Goal: Task Accomplishment & Management: Complete application form

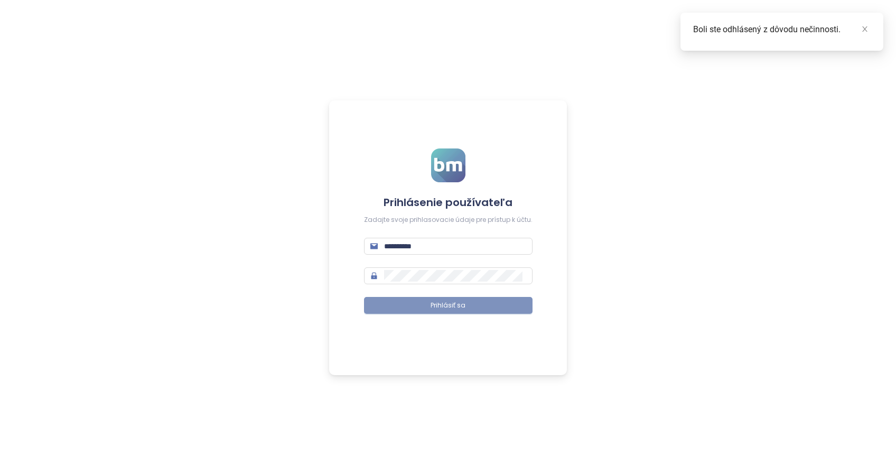
click at [456, 302] on span "Prihlásiť sa" at bounding box center [448, 306] width 35 height 10
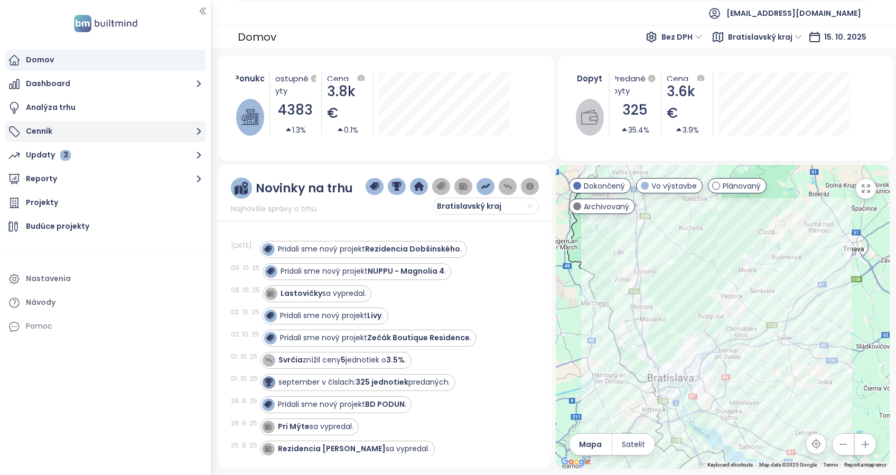
click at [21, 124] on button "Cenník" at bounding box center [105, 131] width 200 height 21
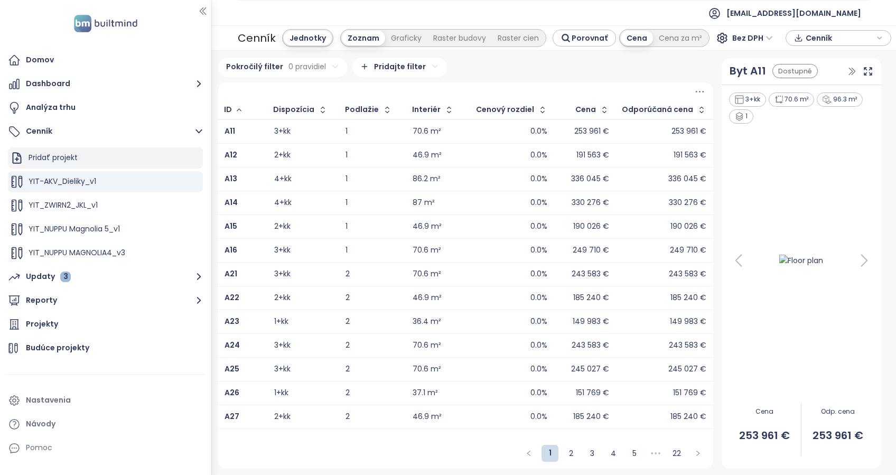
click at [63, 155] on div "Pridať projekt" at bounding box center [53, 157] width 49 height 13
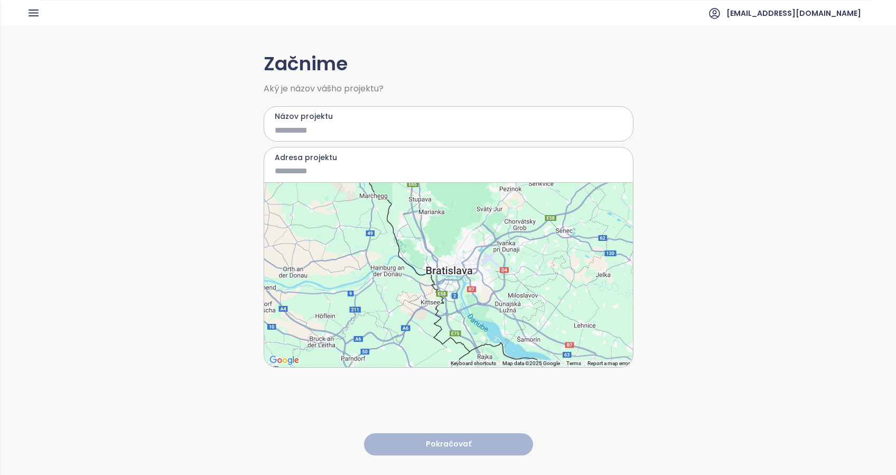
click at [350, 134] on input "Názov projektu" at bounding box center [441, 130] width 332 height 13
type input "**********"
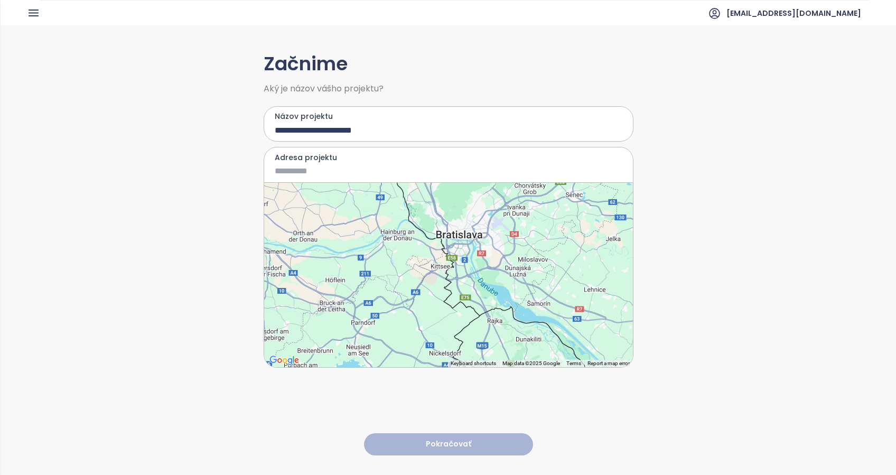
drag, startPoint x: 451, startPoint y: 294, endPoint x: 464, endPoint y: 249, distance: 46.8
click at [464, 249] on div at bounding box center [448, 275] width 369 height 184
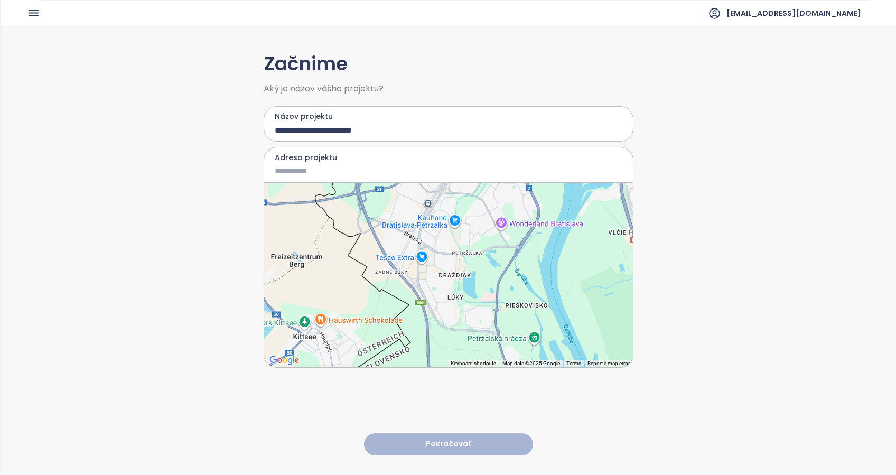
drag, startPoint x: 436, startPoint y: 243, endPoint x: 422, endPoint y: 304, distance: 62.8
click at [422, 304] on div at bounding box center [448, 275] width 369 height 184
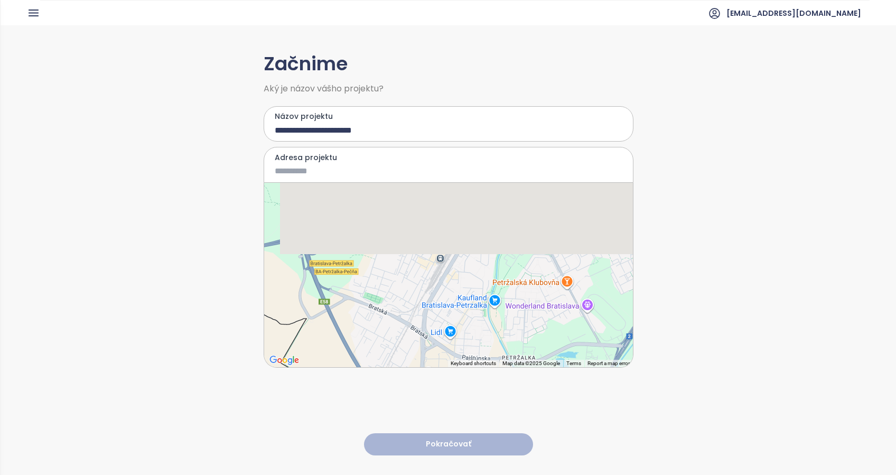
drag, startPoint x: 417, startPoint y: 219, endPoint x: 423, endPoint y: 340, distance: 121.1
click at [423, 340] on div at bounding box center [448, 275] width 369 height 184
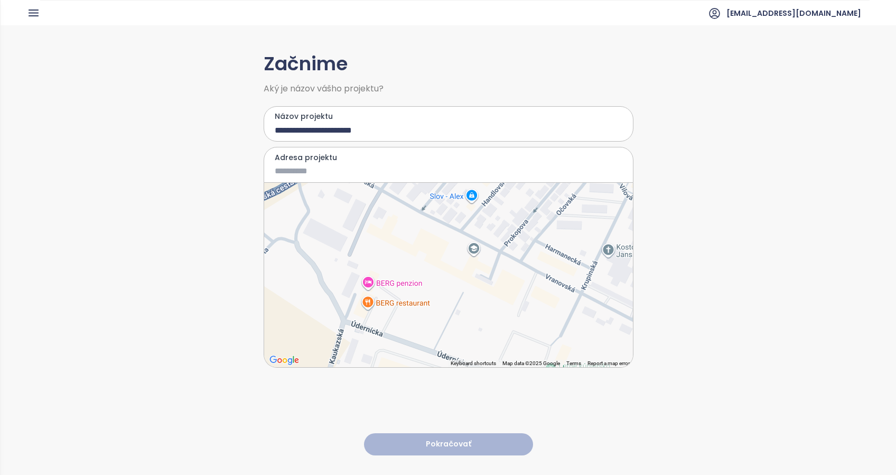
click at [385, 275] on div at bounding box center [448, 275] width 369 height 184
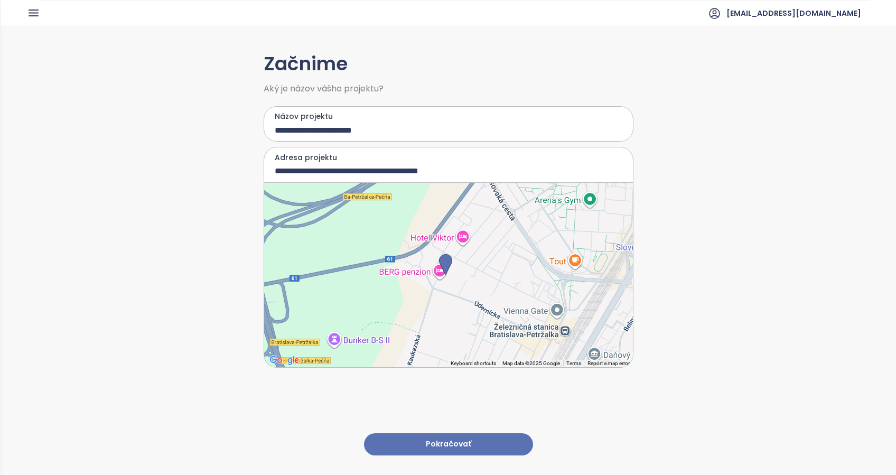
type input "**********"
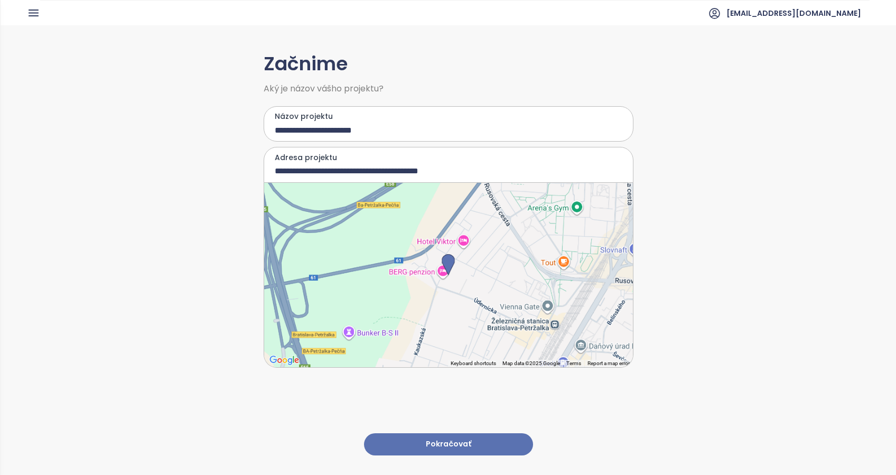
click at [444, 433] on button "Pokračovať" at bounding box center [448, 444] width 169 height 23
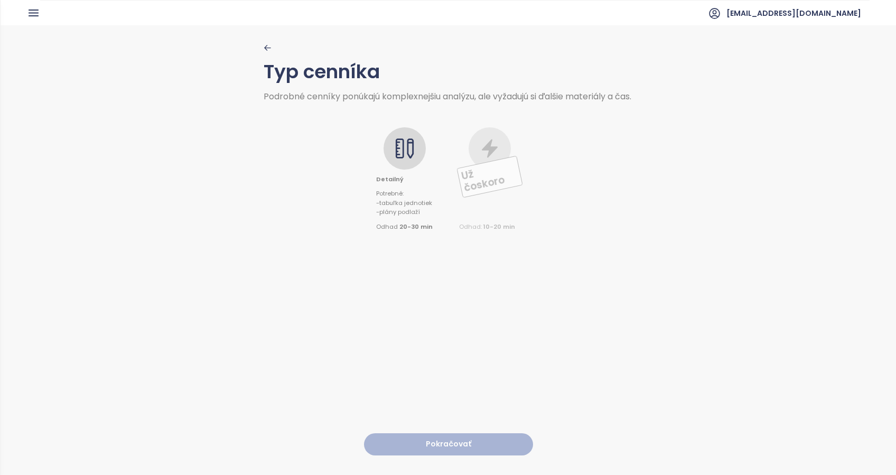
click at [394, 150] on icon at bounding box center [404, 148] width 21 height 21
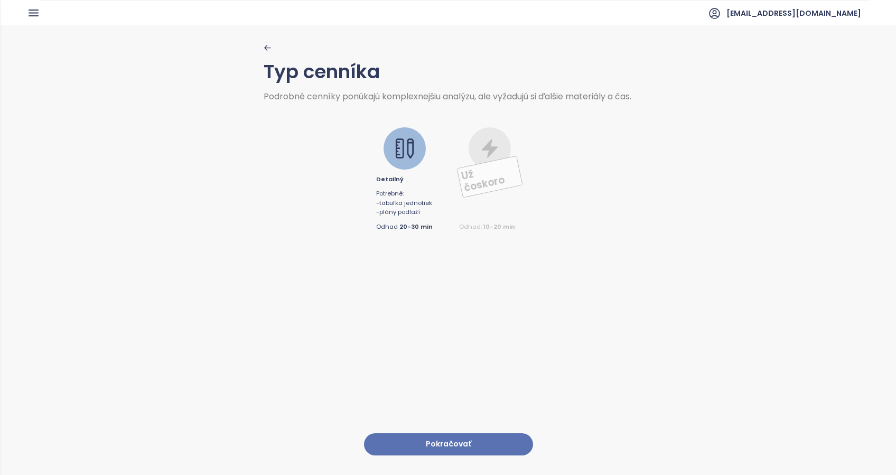
click at [400, 169] on div at bounding box center [405, 148] width 42 height 42
click at [435, 433] on button "Pokračovať" at bounding box center [448, 444] width 169 height 23
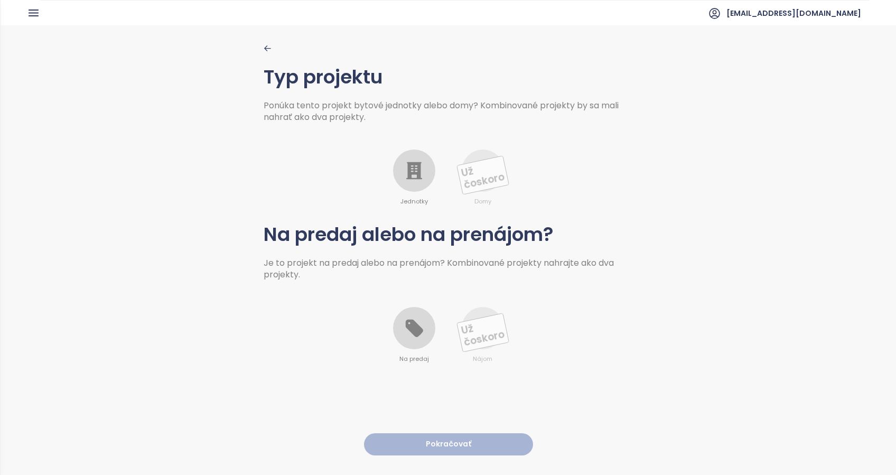
click at [417, 169] on icon at bounding box center [414, 170] width 21 height 21
click at [406, 333] on icon at bounding box center [413, 328] width 17 height 17
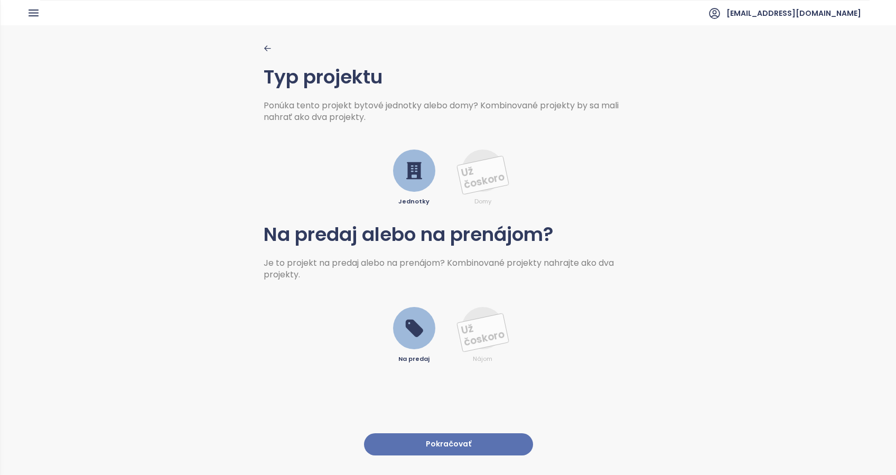
click at [429, 433] on button "Pokračovať" at bounding box center [448, 444] width 169 height 23
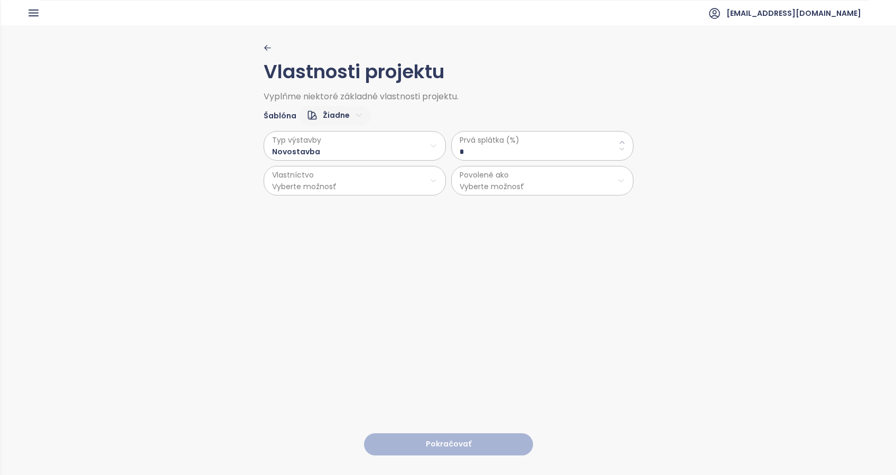
click at [491, 154] on \(\%\) "*" at bounding box center [542, 152] width 165 height 12
drag, startPoint x: 480, startPoint y: 154, endPoint x: 438, endPoint y: 144, distance: 42.8
click at [438, 144] on div "Typ výstavby Novostavba Vlastníctvo Vyberte možnosť Prvá splátka (%) * Povolené…" at bounding box center [449, 161] width 370 height 70
type \(\%\) "**"
click at [381, 184] on html "Domov Dashboard Analýza trhu Cenník Updaty 3 Reporty Projekty Budúce projekty N…" at bounding box center [448, 237] width 896 height 475
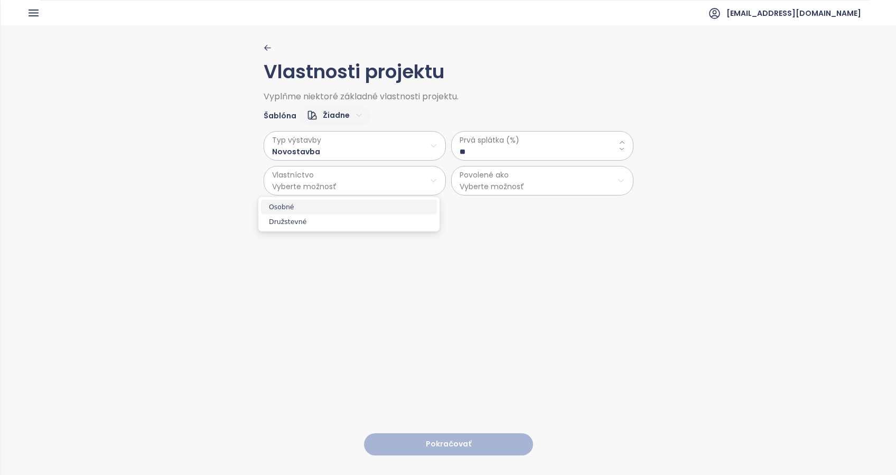
click at [314, 206] on span "Osobné" at bounding box center [349, 207] width 176 height 15
click at [527, 190] on html "Domov Dashboard Analýza trhu Cenník Updaty 3 Reporty Projekty Budúce projekty N…" at bounding box center [448, 237] width 896 height 475
click at [493, 205] on span "Byty" at bounding box center [537, 207] width 176 height 15
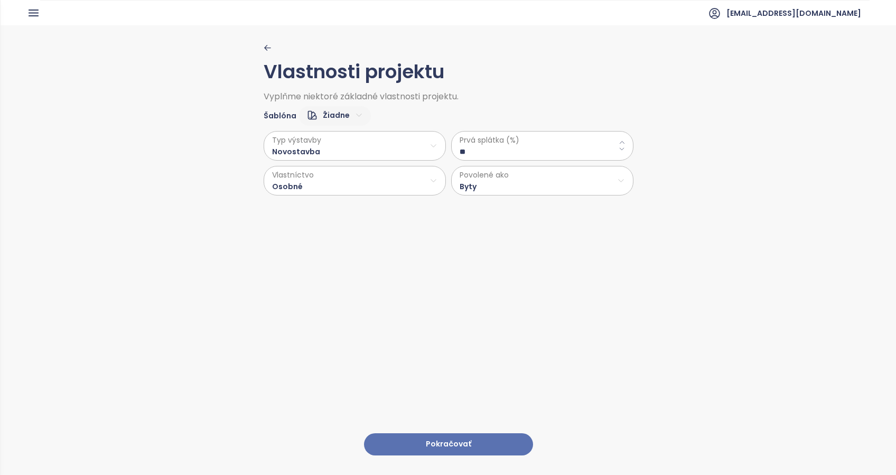
click at [435, 437] on button "Pokračovať" at bounding box center [448, 444] width 169 height 23
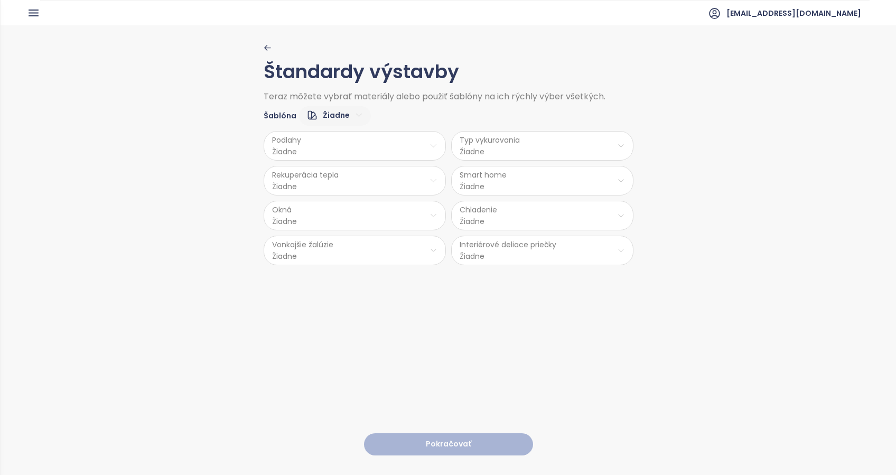
click at [352, 148] on html "Domov Dashboard Analýza trhu Cenník Updaty 3 Reporty Projekty Budúce projekty N…" at bounding box center [448, 237] width 896 height 475
click at [347, 203] on span "Vinyl" at bounding box center [351, 201] width 43 height 15
click at [503, 147] on html "Domov Dashboard Analýza trhu Cenník Updaty 3 Reporty Projekty Budúce projekty N…" at bounding box center [448, 237] width 896 height 475
click at [349, 111] on html "Domov Dashboard Analýza trhu Cenník Updaty 3 Reporty Projekty Budúce projekty N…" at bounding box center [448, 237] width 896 height 475
click at [349, 116] on html "Domov Dashboard Analýza trhu Cenník Updaty 3 Reporty Projekty Budúce projekty N…" at bounding box center [448, 237] width 896 height 475
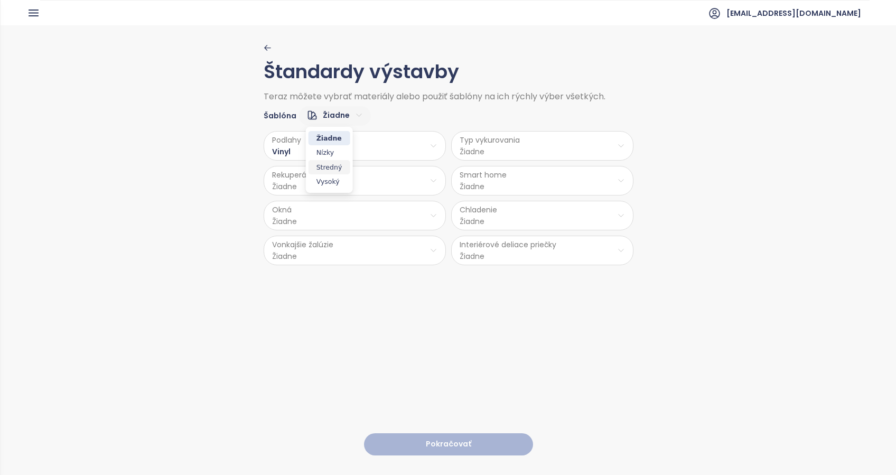
click at [329, 167] on span "Stredný" at bounding box center [330, 167] width 42 height 15
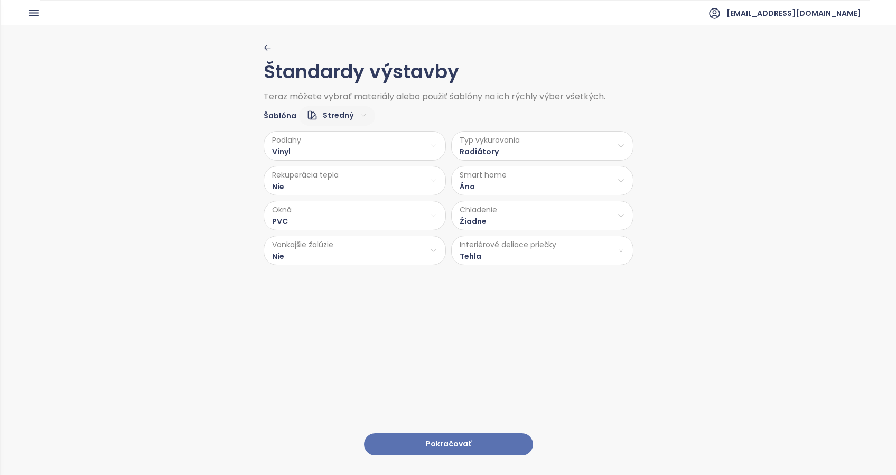
click at [507, 253] on html "Domov Dashboard Analýza trhu Cenník Updaty 3 Reporty Projekty Budúce projekty N…" at bounding box center [448, 237] width 896 height 475
click at [528, 311] on span "Sadrokartón" at bounding box center [539, 306] width 56 height 15
click at [503, 223] on html "Domov Dashboard Analýza trhu Cenník Updaty 3 Reporty Projekty Budúce projekty N…" at bounding box center [448, 237] width 896 height 475
click at [528, 258] on span "Príprava klimatizácie" at bounding box center [541, 256] width 93 height 15
click at [481, 181] on html "Domov Dashboard Analýza trhu Cenník Updaty 3 Reporty Projekty Budúce projekty N…" at bounding box center [448, 237] width 896 height 475
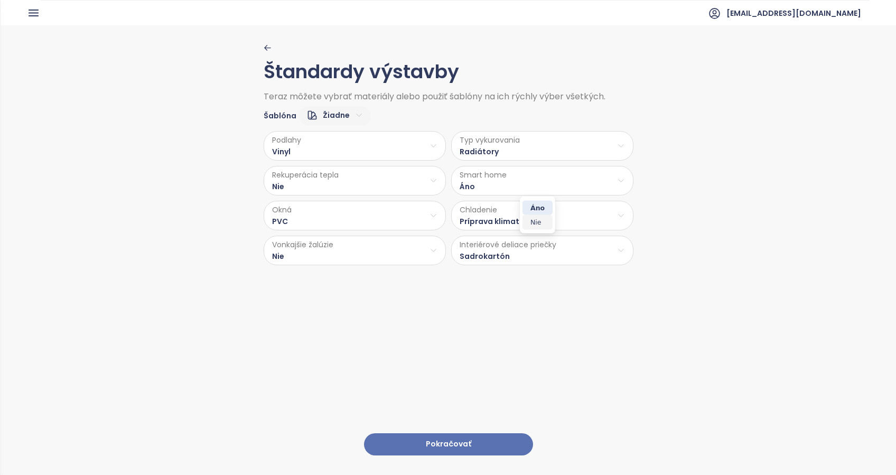
click at [539, 222] on span "Nie" at bounding box center [537, 222] width 30 height 15
click at [509, 154] on html "Domov Dashboard Analýza trhu Cenník Updaty 3 Reporty Projekty Budúce projekty N…" at bounding box center [448, 237] width 896 height 475
click at [306, 255] on html "Domov Dashboard Analýza trhu Cenník Updaty 3 Reporty Projekty Budúce projekty N…" at bounding box center [448, 237] width 896 height 475
click at [304, 254] on html "Domov Dashboard Analýza trhu Cenník Updaty 3 Reporty Projekty Budúce projekty N…" at bounding box center [448, 237] width 896 height 475
click at [358, 293] on span "Príprava" at bounding box center [351, 291] width 43 height 15
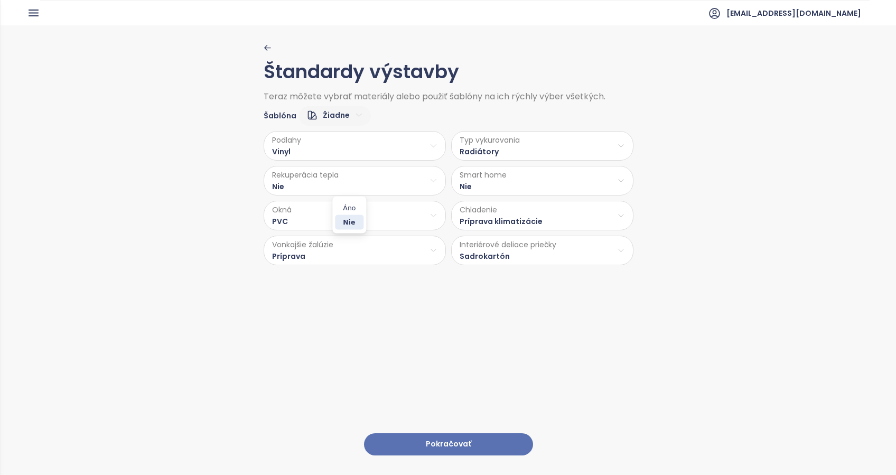
click at [317, 185] on html "Domov Dashboard Analýza trhu Cenník Updaty 3 Reporty Projekty Budúce projekty N…" at bounding box center [448, 237] width 896 height 475
click at [325, 150] on html "Domov Dashboard Analýza trhu Cenník Updaty 3 Reporty Projekty Budúce projekty N…" at bounding box center [448, 237] width 896 height 475
click at [451, 433] on button "Pokračovať" at bounding box center [448, 444] width 169 height 23
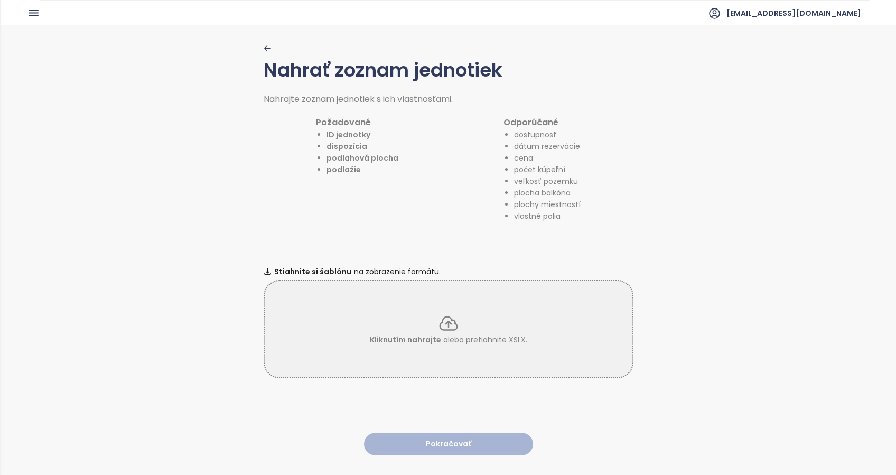
click at [441, 322] on icon at bounding box center [448, 323] width 21 height 21
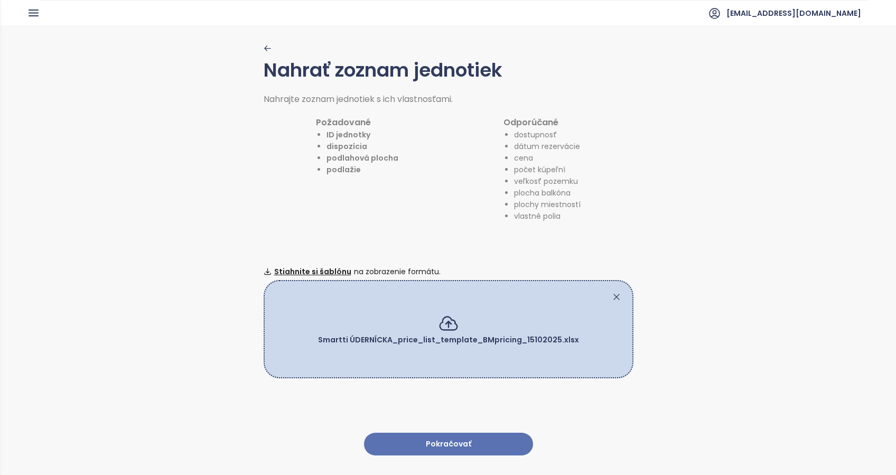
click at [441, 433] on button "Pokračovať" at bounding box center [448, 444] width 169 height 23
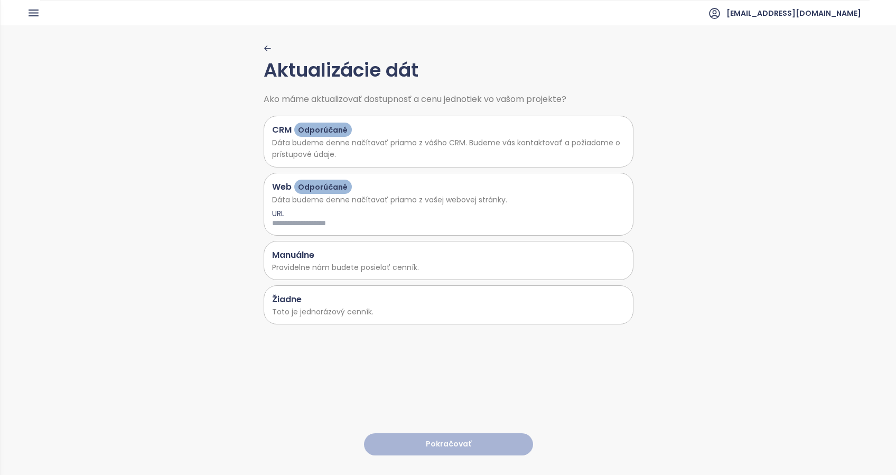
click at [326, 261] on p "Pravidelne nám budete posielať cenník." at bounding box center [448, 267] width 353 height 12
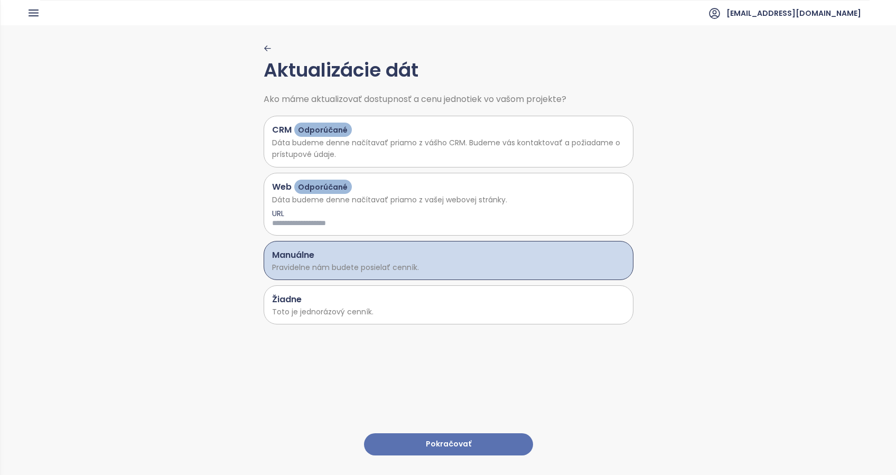
click at [435, 433] on button "Pokračovať" at bounding box center [448, 444] width 169 height 23
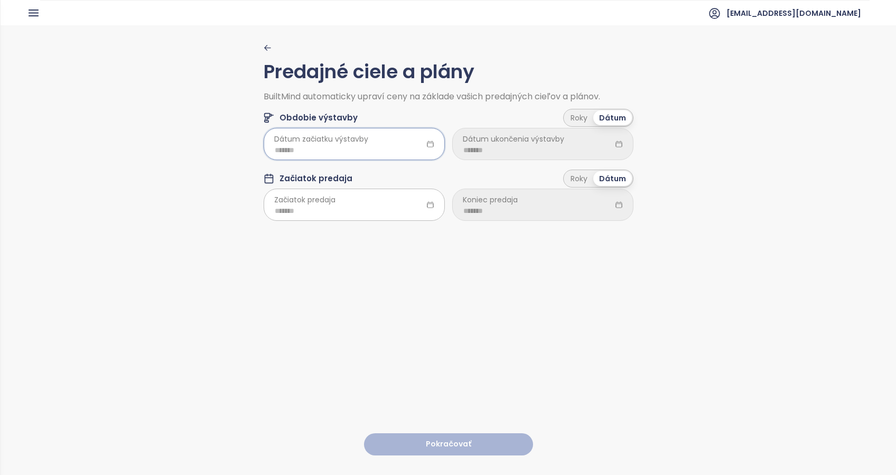
click at [334, 153] on input at bounding box center [354, 150] width 159 height 12
type input "*******"
click at [341, 306] on div "Nov" at bounding box center [334, 305] width 32 height 13
type input "*******"
click at [548, 146] on input at bounding box center [542, 150] width 159 height 12
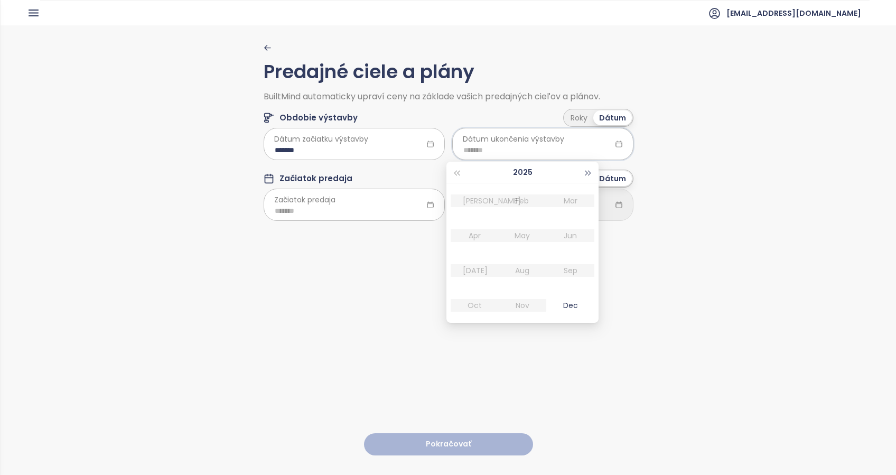
click at [586, 173] on span "button" at bounding box center [588, 173] width 5 height 5
type input "*******"
click at [592, 170] on button "button" at bounding box center [589, 172] width 12 height 21
click at [573, 232] on div "Jun" at bounding box center [571, 235] width 32 height 13
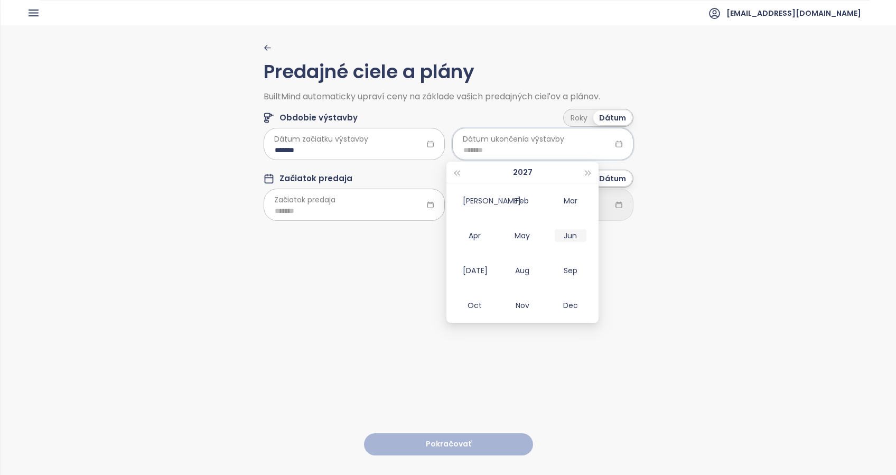
type input "*******"
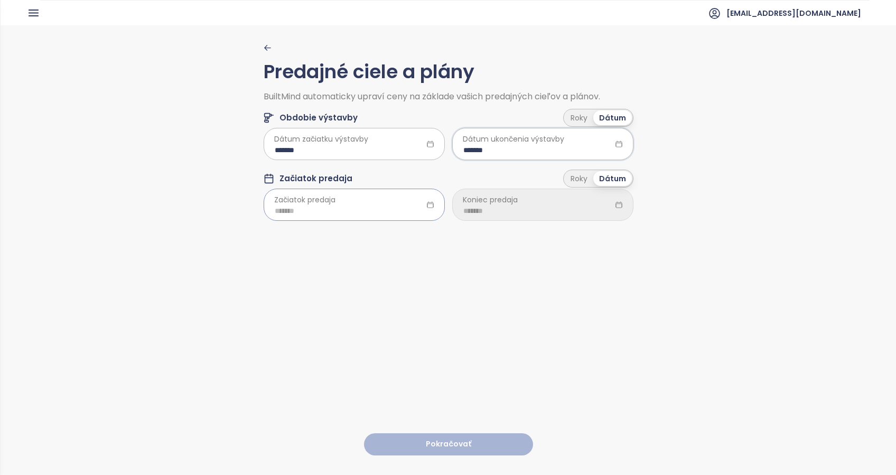
click at [352, 203] on div at bounding box center [354, 205] width 181 height 32
drag, startPoint x: 337, startPoint y: 366, endPoint x: 360, endPoint y: 340, distance: 34.8
click at [337, 365] on div "Nov" at bounding box center [334, 366] width 32 height 13
type input "*******"
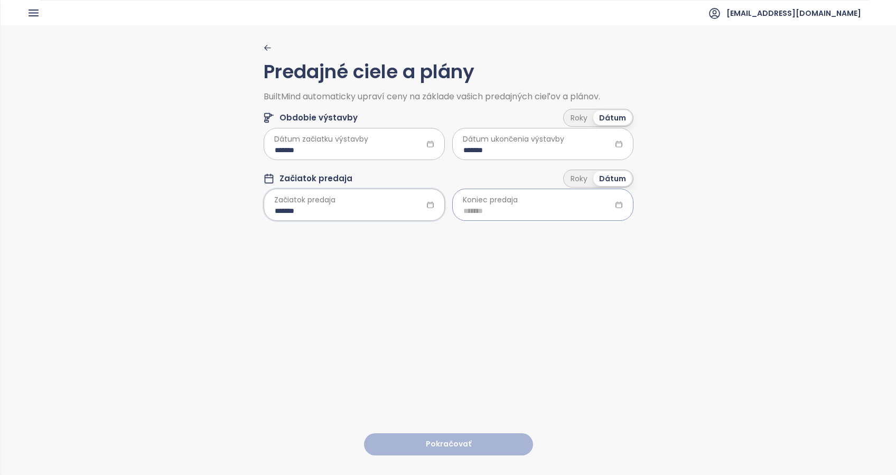
click at [582, 208] on input at bounding box center [542, 211] width 159 height 12
click at [589, 232] on span "button" at bounding box center [588, 233] width 5 height 5
click at [590, 234] on button "button" at bounding box center [589, 232] width 12 height 21
click at [520, 366] on div "Nov" at bounding box center [523, 366] width 32 height 13
type input "*******"
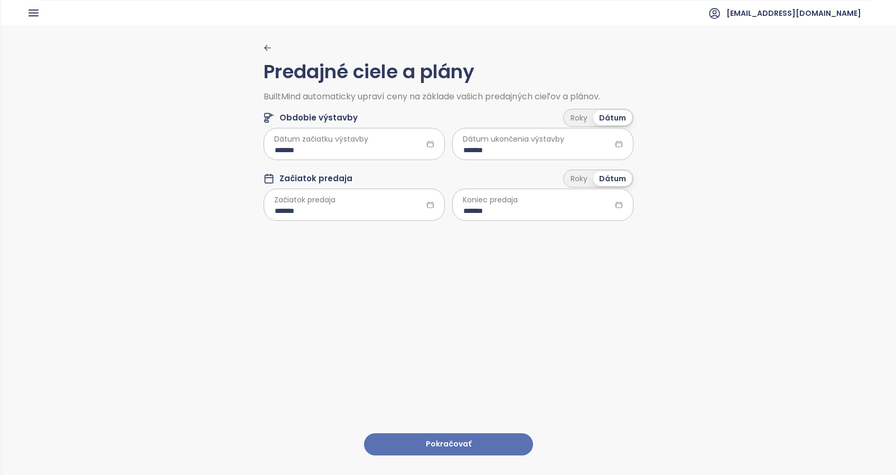
click at [439, 433] on button "Pokračovať" at bounding box center [448, 444] width 169 height 23
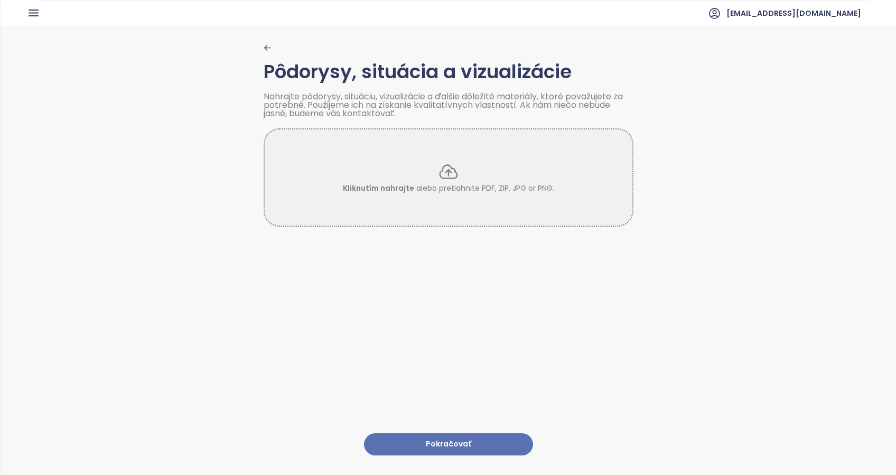
click at [435, 433] on button "Pokračovať" at bounding box center [448, 444] width 169 height 23
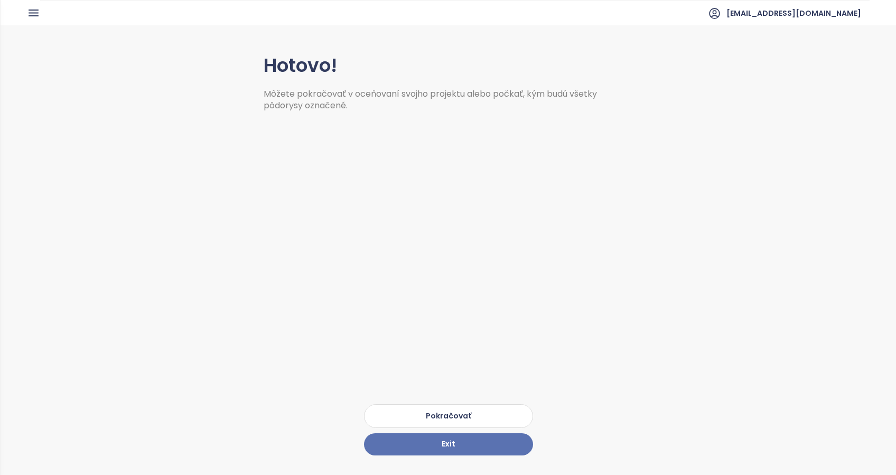
click at [457, 405] on button "Pokračovať" at bounding box center [448, 416] width 169 height 24
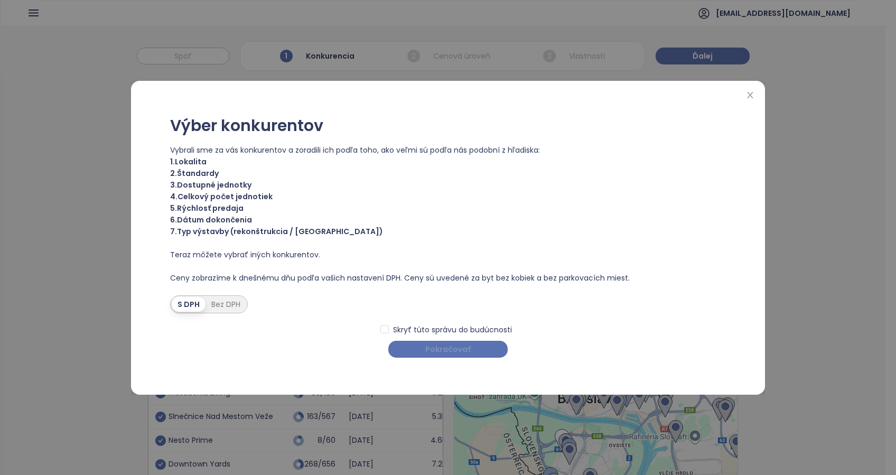
click at [456, 351] on span "Pokračovať" at bounding box center [447, 349] width 45 height 12
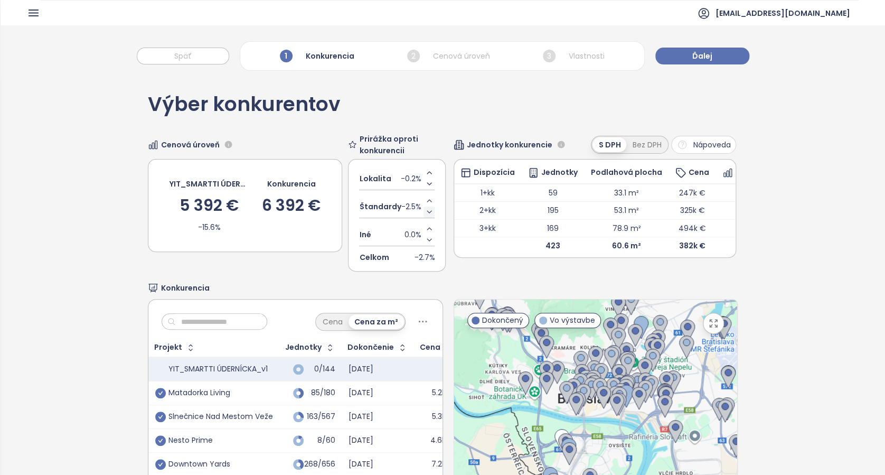
click at [427, 212] on icon "Decrease value" at bounding box center [429, 212] width 8 height 8
click at [427, 202] on icon "Increase value" at bounding box center [430, 201] width 8 height 8
click at [427, 202] on icon "Increase value" at bounding box center [429, 201] width 8 height 8
click at [427, 202] on icon "Increase value" at bounding box center [430, 201] width 8 height 8
click at [427, 202] on icon "Increase value" at bounding box center [427, 201] width 8 height 8
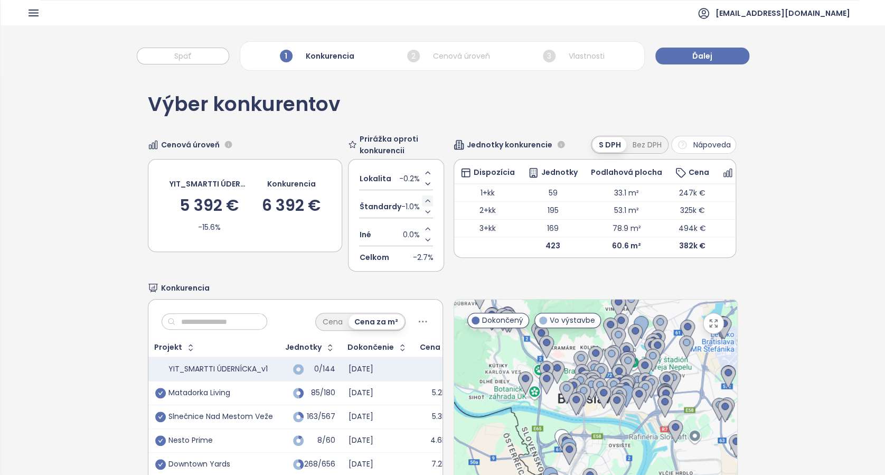
click at [427, 202] on div "Lokalita -0.2% Štandardy -1.0% Iné 0.0% [DEMOGRAPHIC_DATA] -2.7%" at bounding box center [396, 215] width 96 height 113
click at [425, 195] on button "Increase value" at bounding box center [427, 200] width 11 height 11
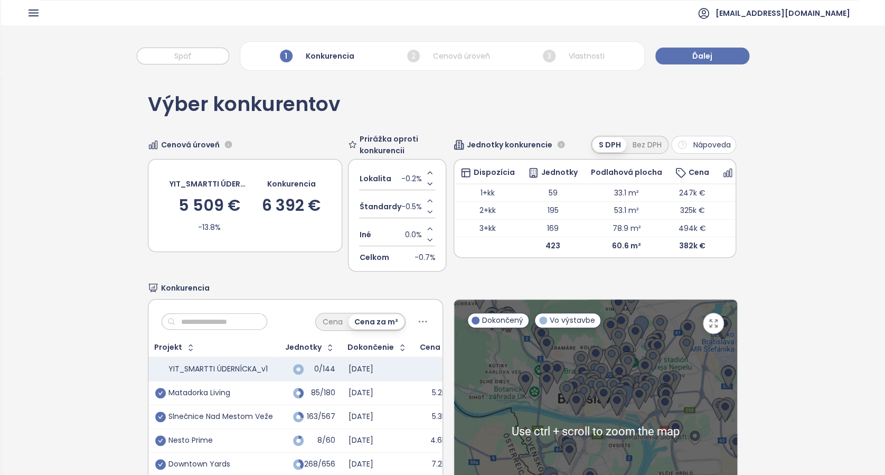
scroll to position [117, 0]
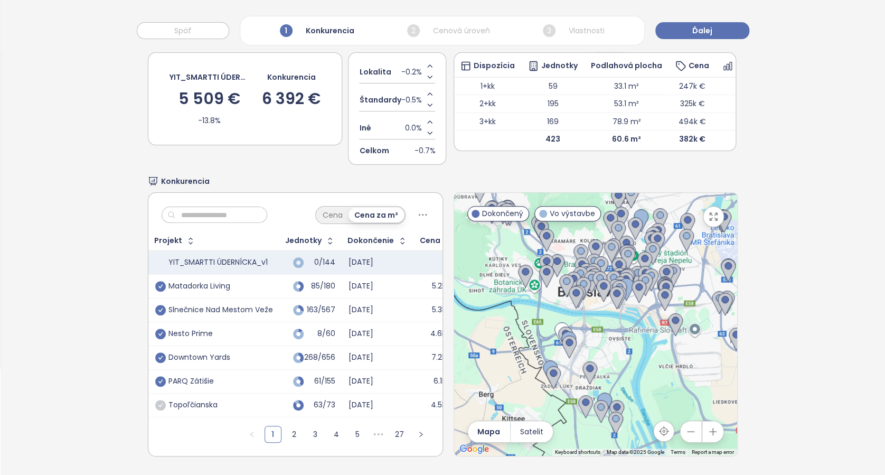
click at [708, 426] on icon "button" at bounding box center [713, 431] width 11 height 11
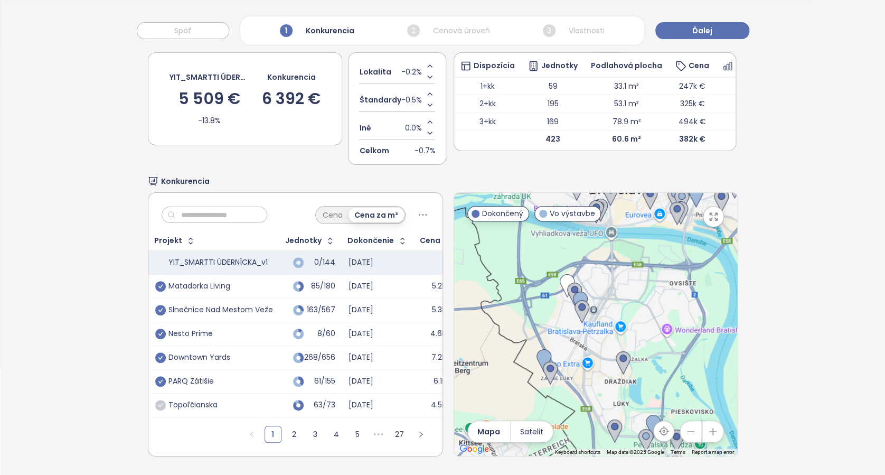
drag, startPoint x: 619, startPoint y: 373, endPoint x: 659, endPoint y: 300, distance: 83.2
click at [659, 300] on div at bounding box center [595, 324] width 283 height 263
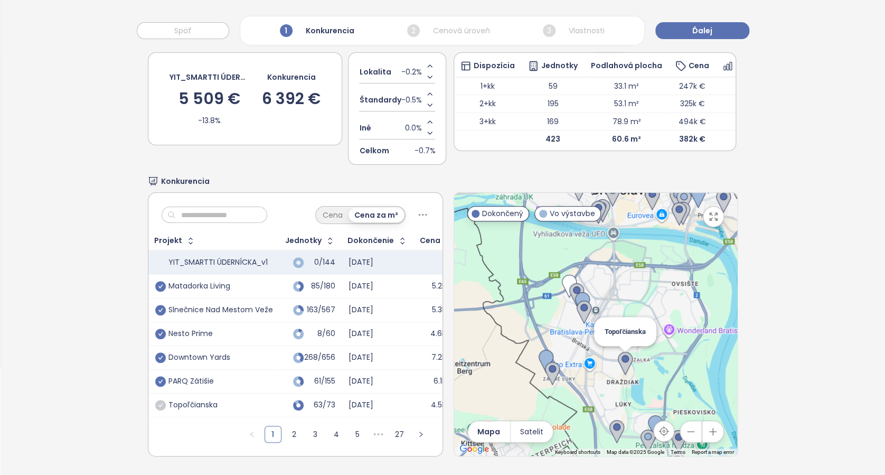
click at [618, 352] on img at bounding box center [625, 363] width 15 height 23
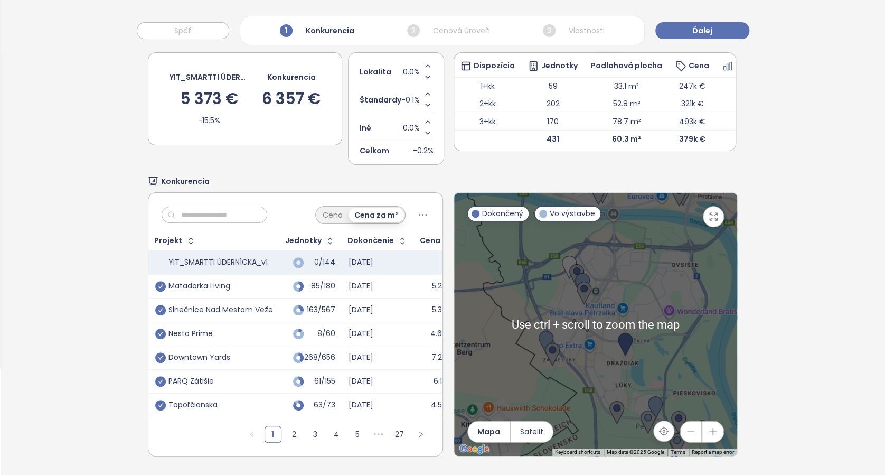
scroll to position [46, 0]
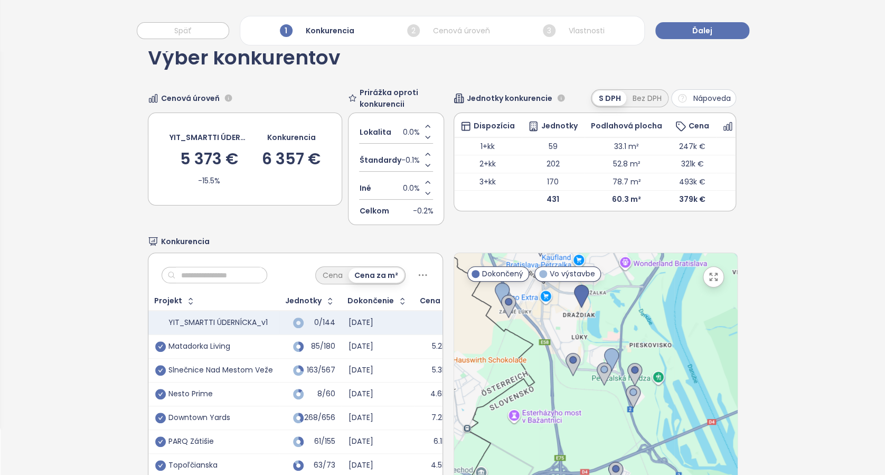
drag, startPoint x: 674, startPoint y: 404, endPoint x: 626, endPoint y: 289, distance: 124.3
click at [626, 290] on div at bounding box center [595, 384] width 283 height 263
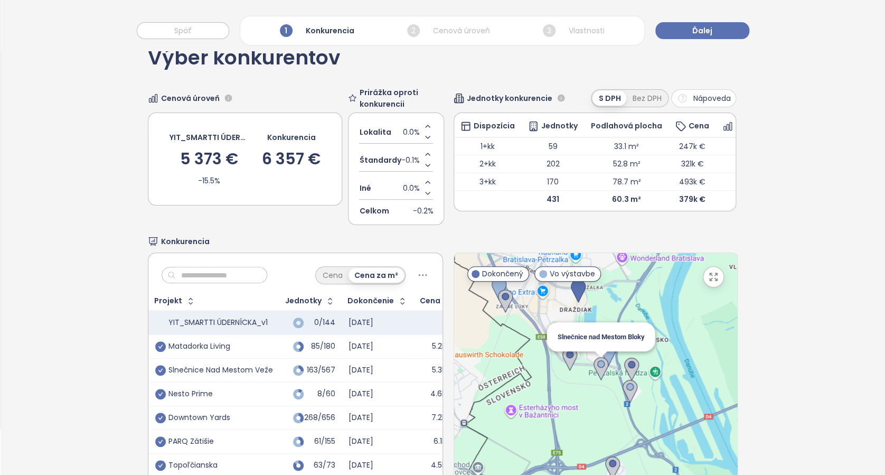
click at [594, 365] on img at bounding box center [601, 368] width 15 height 23
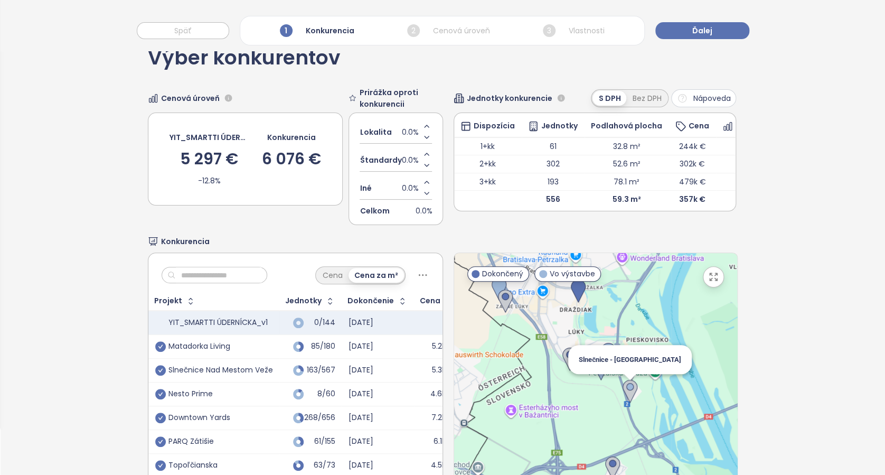
click at [623, 390] on img at bounding box center [630, 391] width 15 height 23
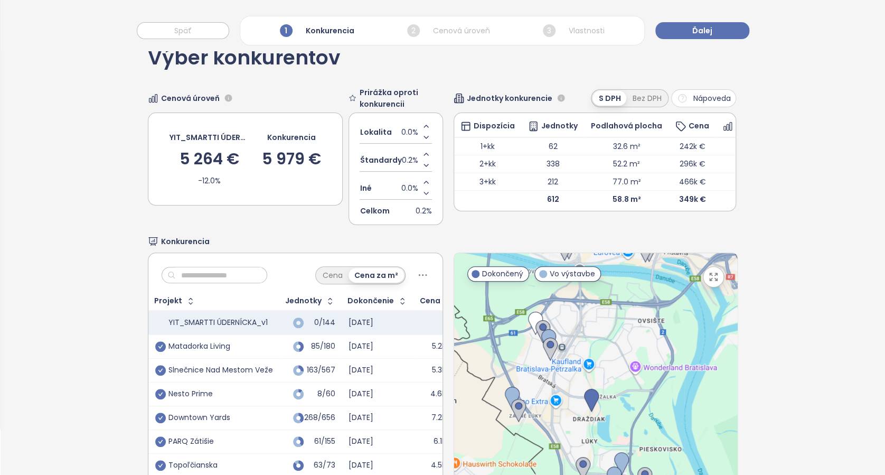
drag, startPoint x: 667, startPoint y: 347, endPoint x: 678, endPoint y: 452, distance: 105.7
click at [678, 452] on div at bounding box center [595, 384] width 283 height 263
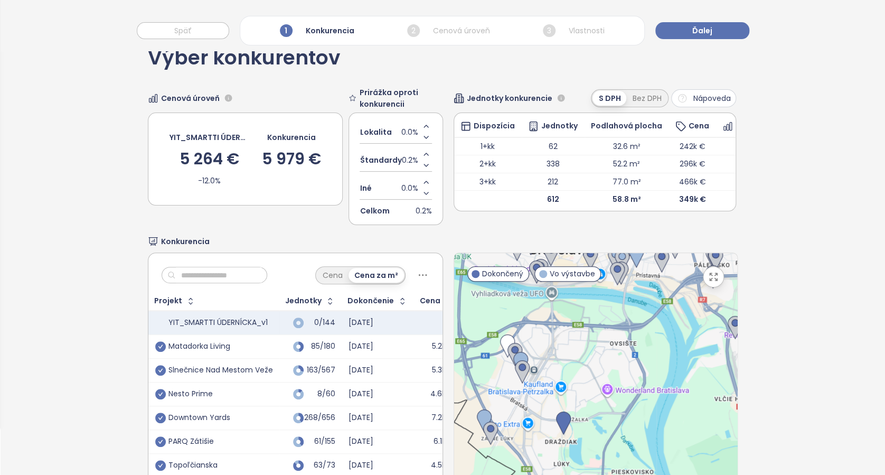
drag, startPoint x: 581, startPoint y: 349, endPoint x: 557, endPoint y: 372, distance: 33.3
click at [557, 372] on div at bounding box center [595, 384] width 283 height 263
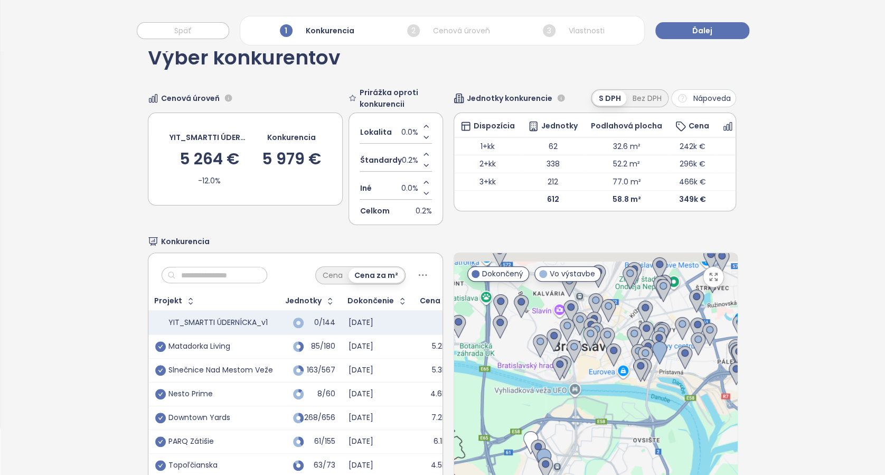
drag, startPoint x: 609, startPoint y: 361, endPoint x: 633, endPoint y: 461, distance: 102.2
click at [633, 461] on div at bounding box center [595, 384] width 283 height 263
click at [161, 413] on icon "check-circle" at bounding box center [160, 418] width 11 height 11
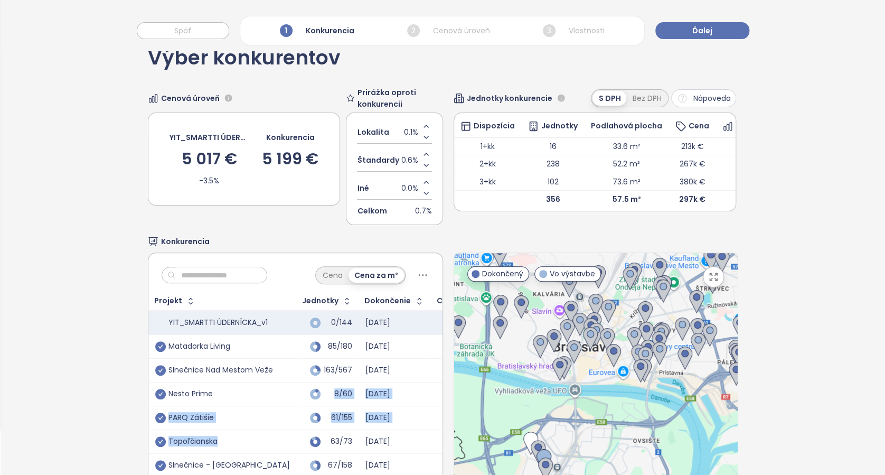
drag, startPoint x: 247, startPoint y: 435, endPoint x: 258, endPoint y: 399, distance: 38.0
click at [258, 399] on tbody "YIT_SMARTTI ÚDERNÍCKA_v1 0/144 [DATE] Matadorka Living 85/180 [DATE] 5.2k € Sln…" at bounding box center [312, 394] width 329 height 167
drag, startPoint x: 258, startPoint y: 399, endPoint x: 583, endPoint y: 373, distance: 326.4
click at [160, 414] on icon "check-circle" at bounding box center [160, 418] width 11 height 11
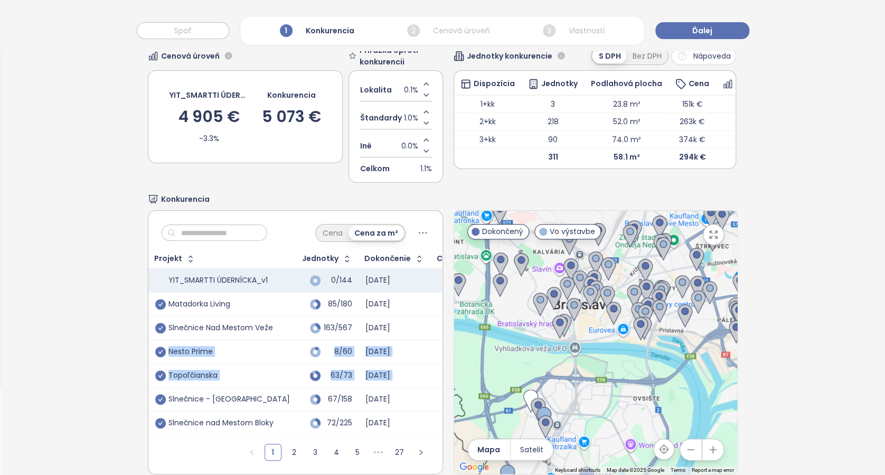
scroll to position [117, 0]
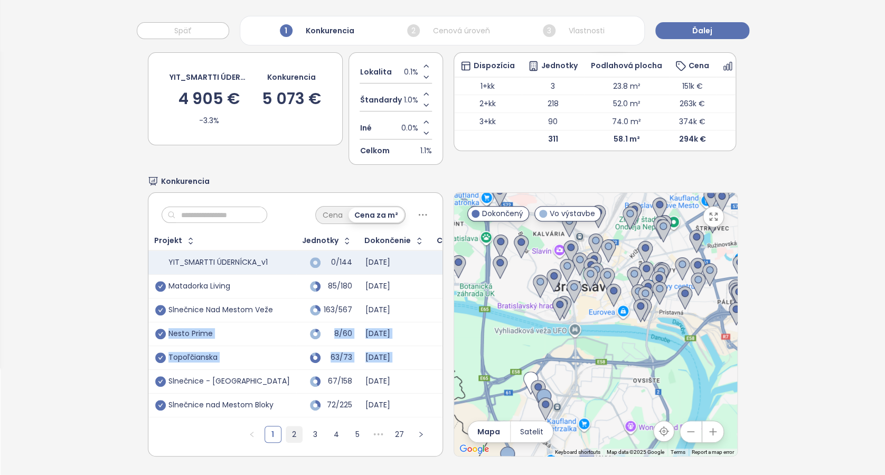
click at [286, 426] on link "2" at bounding box center [294, 434] width 16 height 16
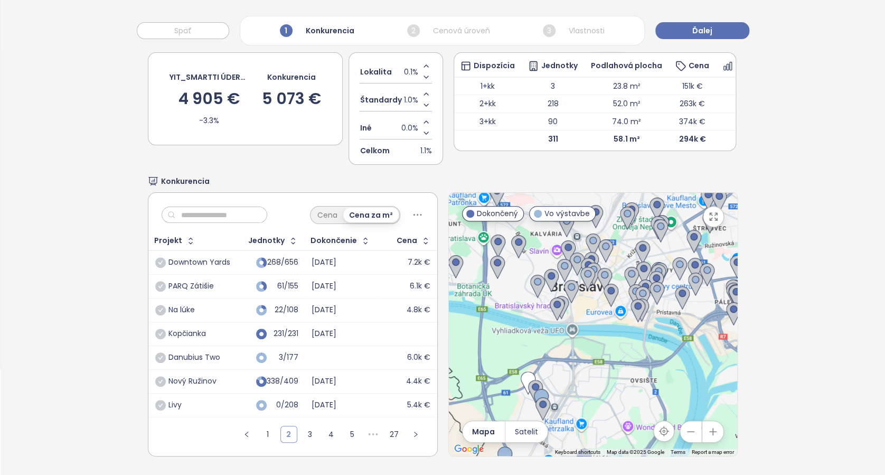
scroll to position [0, 0]
click at [261, 426] on link "1" at bounding box center [268, 434] width 16 height 16
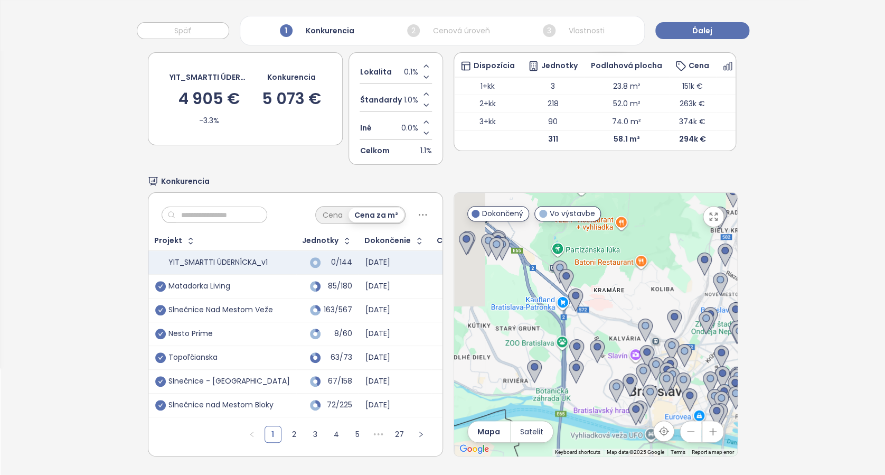
drag, startPoint x: 621, startPoint y: 356, endPoint x: 698, endPoint y: 451, distance: 122.8
click at [698, 453] on div "Výber konkurentov Cenová úroveň YIT_SMARTTI ÚDERNÍCKA_v1 4 905 € -3.3% Konkuren…" at bounding box center [443, 222] width 590 height 506
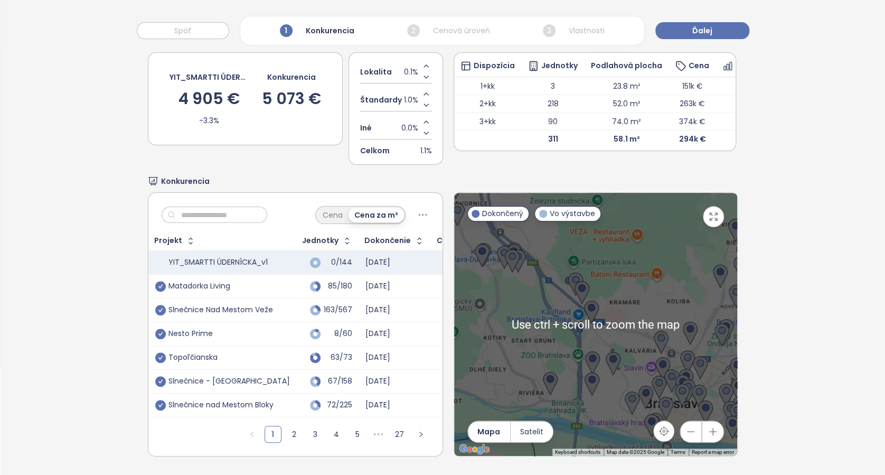
click at [686, 426] on icon "button" at bounding box center [691, 431] width 11 height 11
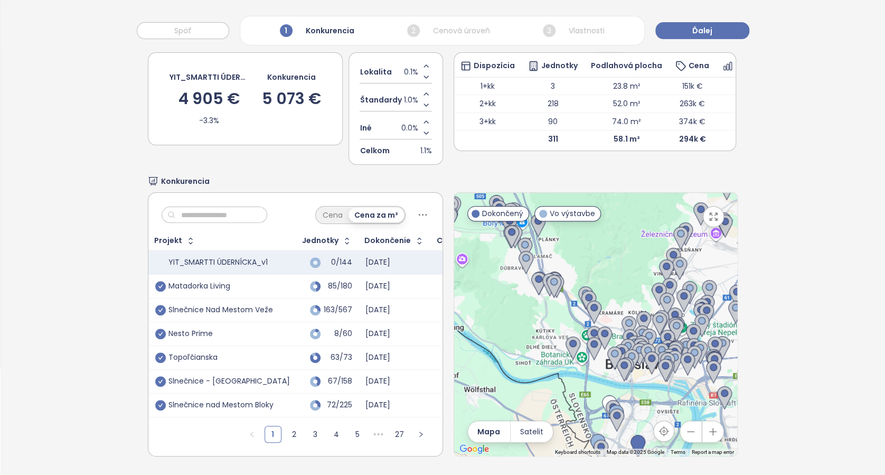
click at [686, 426] on icon "button" at bounding box center [691, 431] width 11 height 11
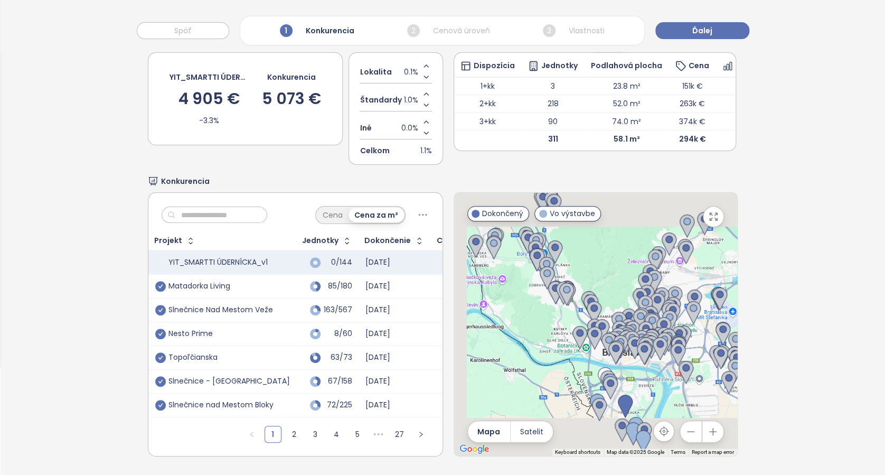
click at [686, 426] on icon "button" at bounding box center [691, 431] width 11 height 11
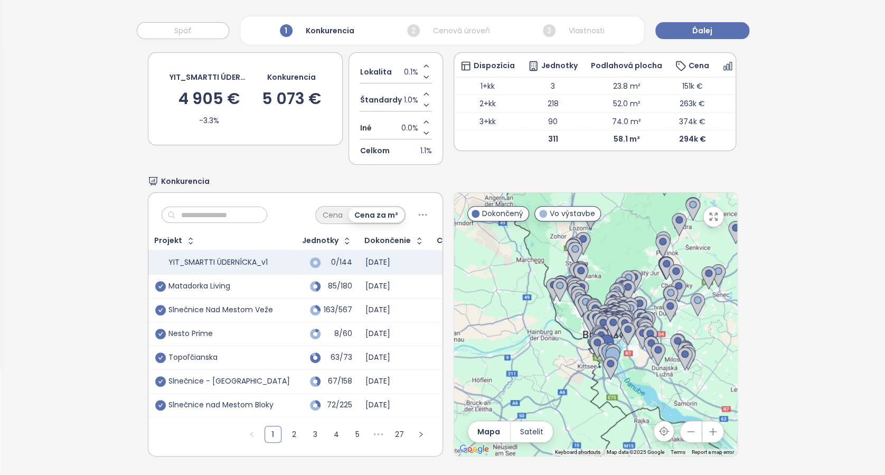
click at [708, 426] on icon "button" at bounding box center [713, 431] width 11 height 11
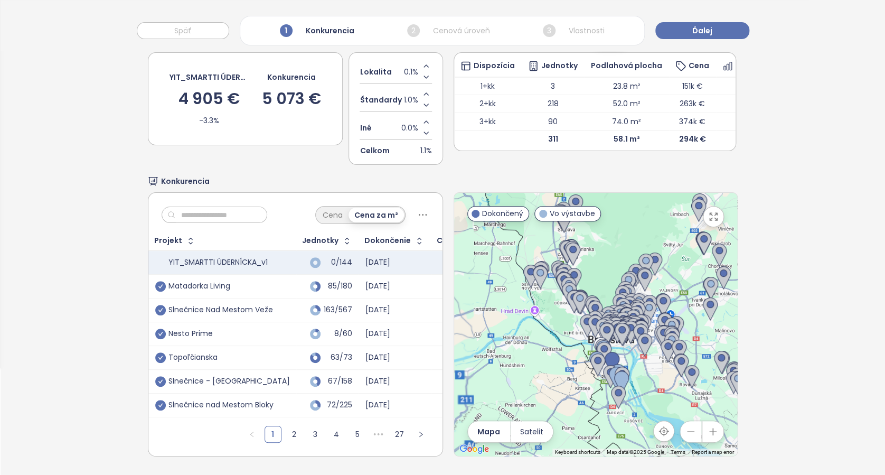
click at [708, 426] on icon "button" at bounding box center [713, 431] width 11 height 11
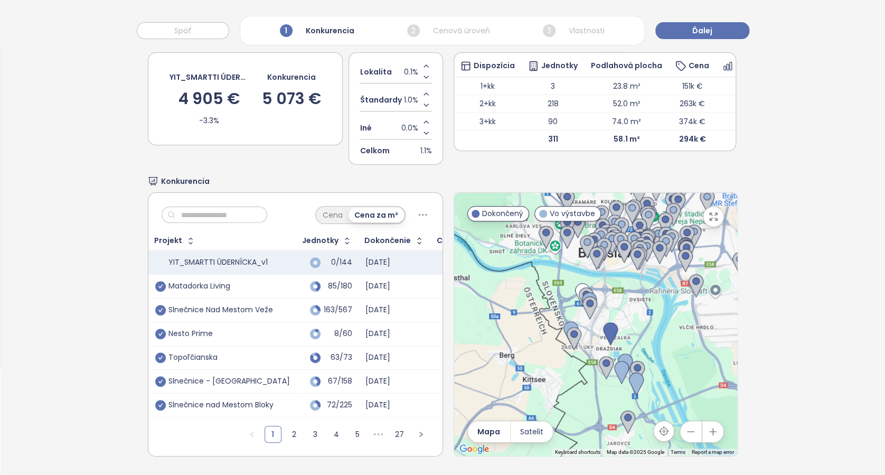
drag, startPoint x: 646, startPoint y: 400, endPoint x: 616, endPoint y: 287, distance: 116.2
click at [616, 287] on div at bounding box center [595, 324] width 283 height 263
click at [710, 30] on span "Ďalej" at bounding box center [703, 31] width 20 height 12
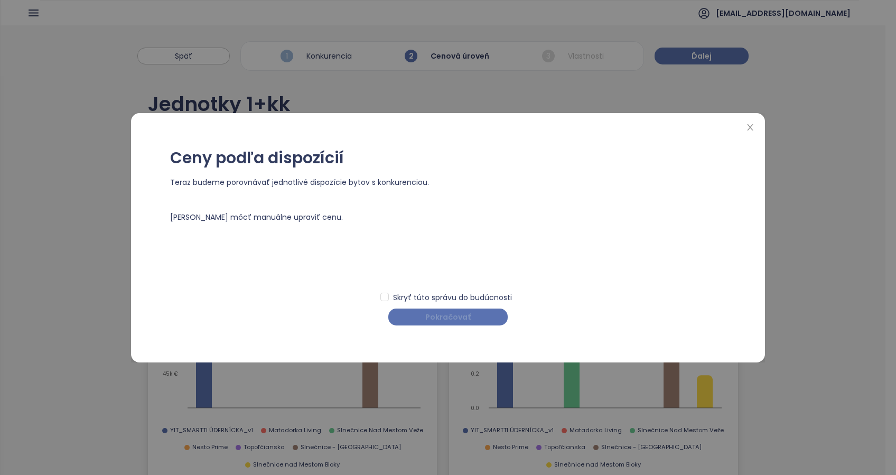
click at [452, 314] on span "Pokračovať" at bounding box center [447, 317] width 45 height 12
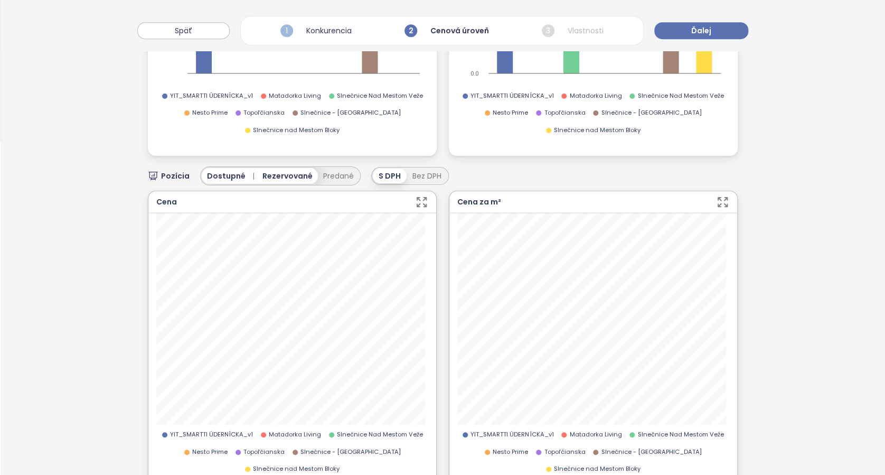
scroll to position [352, 0]
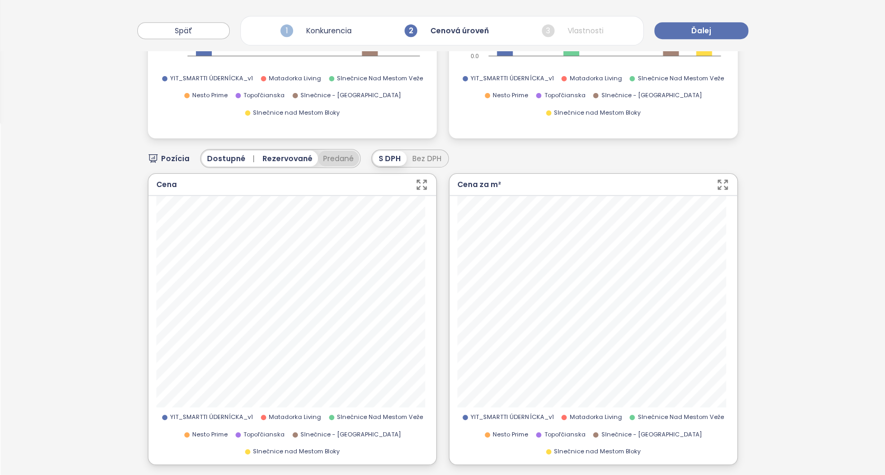
click at [331, 156] on button "Predané" at bounding box center [338, 159] width 41 height 16
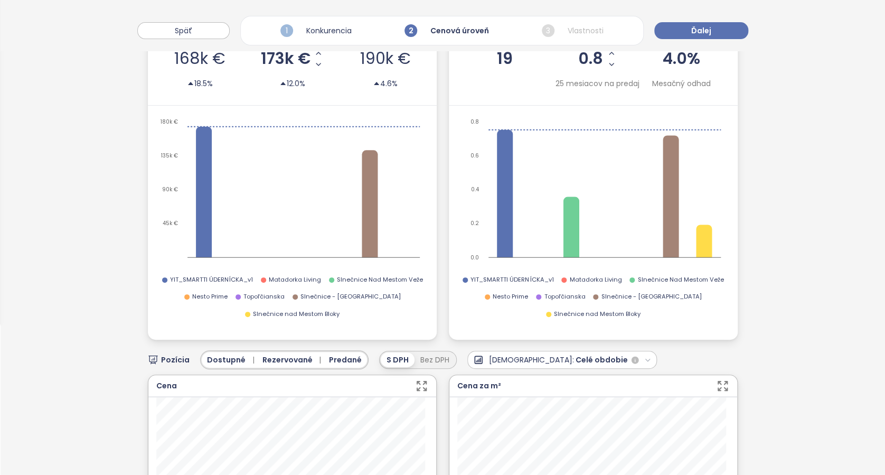
scroll to position [0, 0]
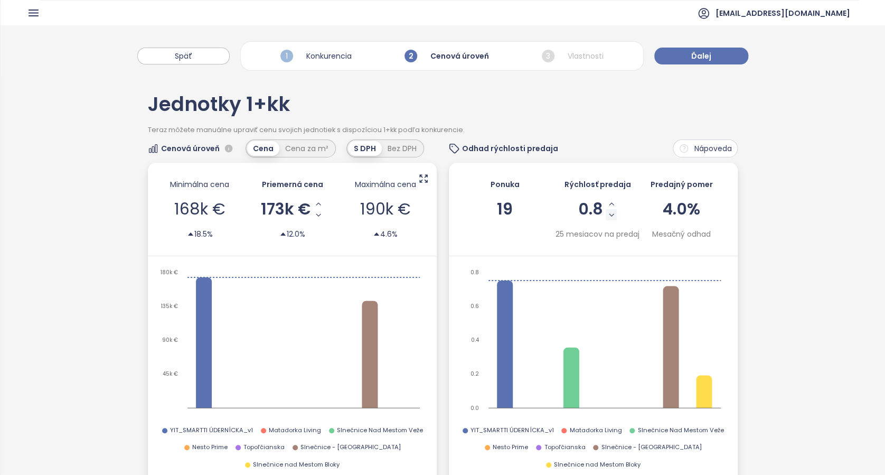
click at [608, 217] on icon "Decrease Sale Speed - Monthly" at bounding box center [612, 215] width 8 height 8
click at [606, 213] on icon "Decrease Sale Speed - Monthly" at bounding box center [610, 215] width 8 height 8
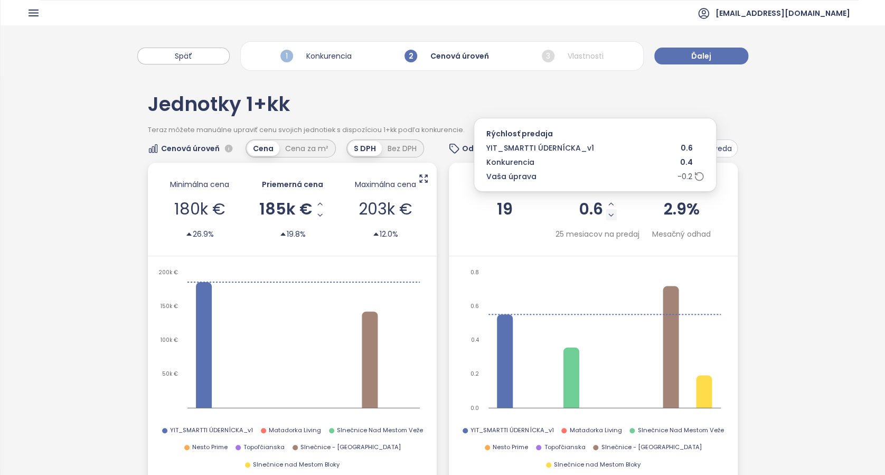
click at [606, 219] on button "Decrease Sale Speed - Monthly" at bounding box center [611, 214] width 11 height 11
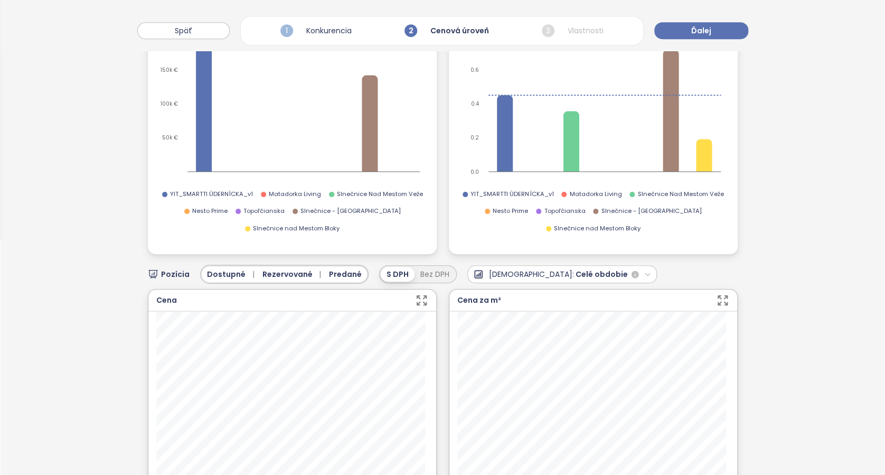
scroll to position [70, 0]
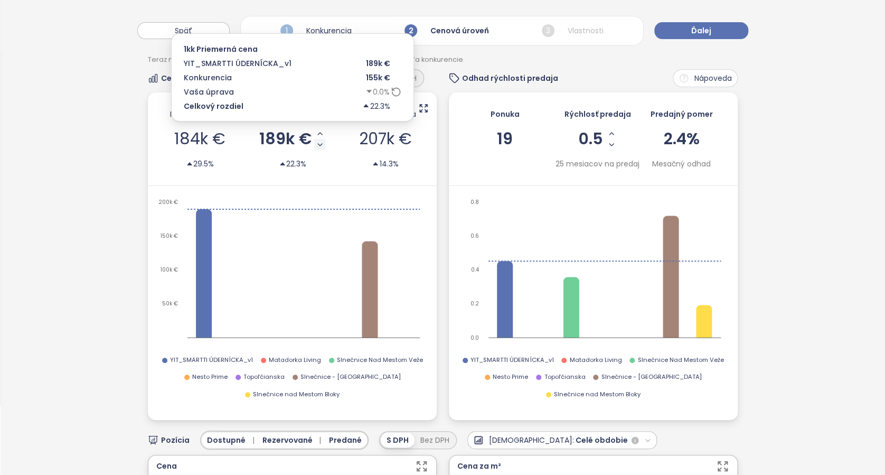
click at [316, 146] on icon "Decrease AVG Price" at bounding box center [320, 145] width 8 height 8
click at [316, 148] on icon "Decrease AVG Price" at bounding box center [320, 145] width 8 height 8
click at [317, 141] on icon "Decrease AVG Price" at bounding box center [319, 145] width 8 height 8
click at [313, 144] on icon "Decrease AVG Price" at bounding box center [317, 145] width 8 height 8
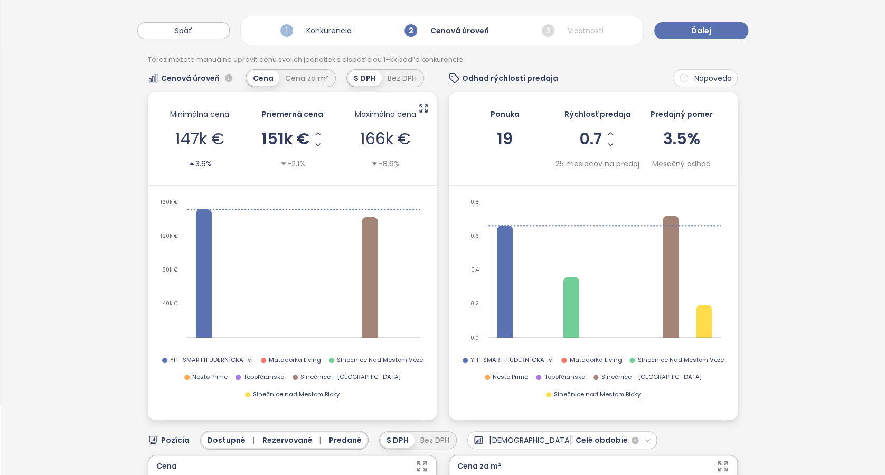
scroll to position [0, 0]
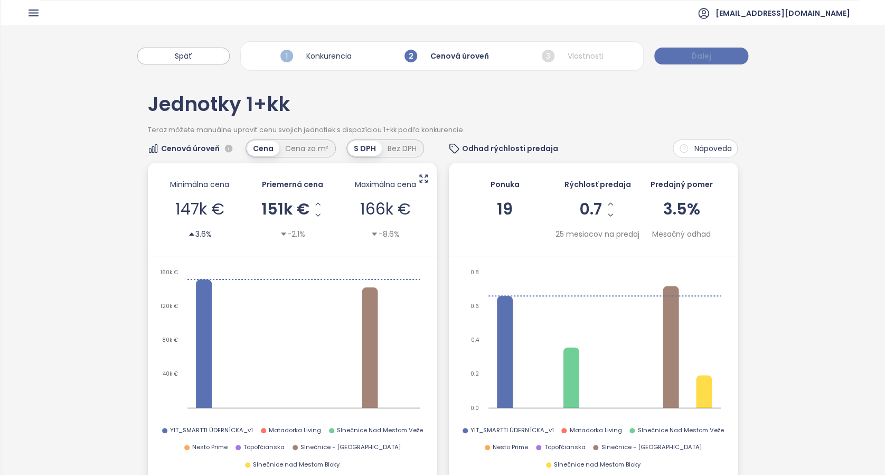
click at [704, 54] on span "Ďalej" at bounding box center [702, 56] width 20 height 12
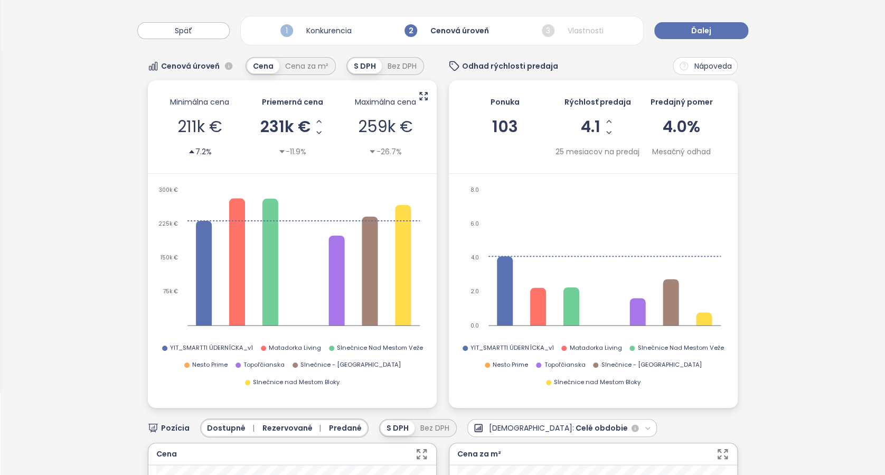
scroll to position [70, 0]
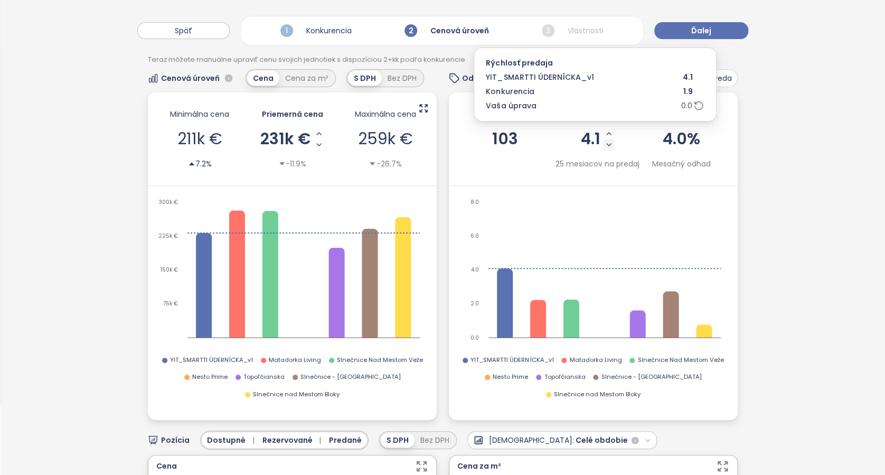
click at [605, 144] on icon "Decrease Sale Speed - Monthly" at bounding box center [609, 145] width 8 height 8
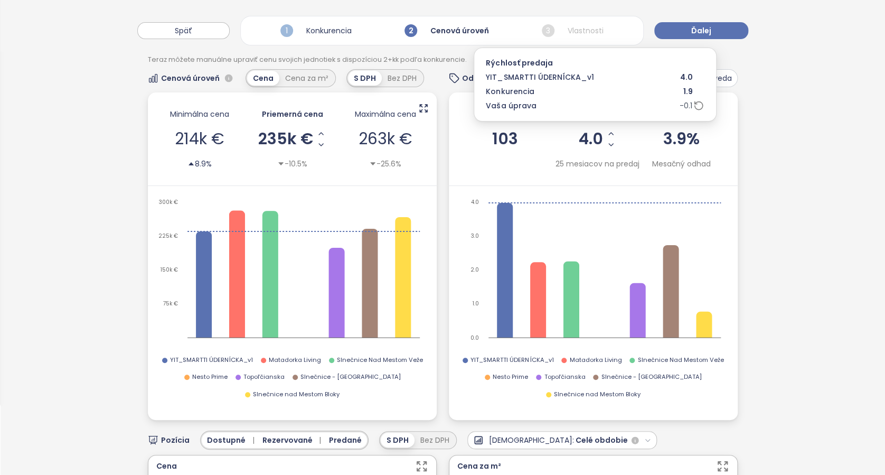
click at [607, 144] on icon "Decrease Sale Speed - Monthly" at bounding box center [611, 145] width 8 height 8
click at [606, 144] on icon "Decrease Sale Speed - Monthly" at bounding box center [610, 145] width 8 height 8
click at [607, 144] on icon "Decrease Sale Speed - Monthly" at bounding box center [611, 145] width 8 height 8
click at [606, 144] on icon "Decrease Sale Speed - Monthly" at bounding box center [610, 145] width 8 height 8
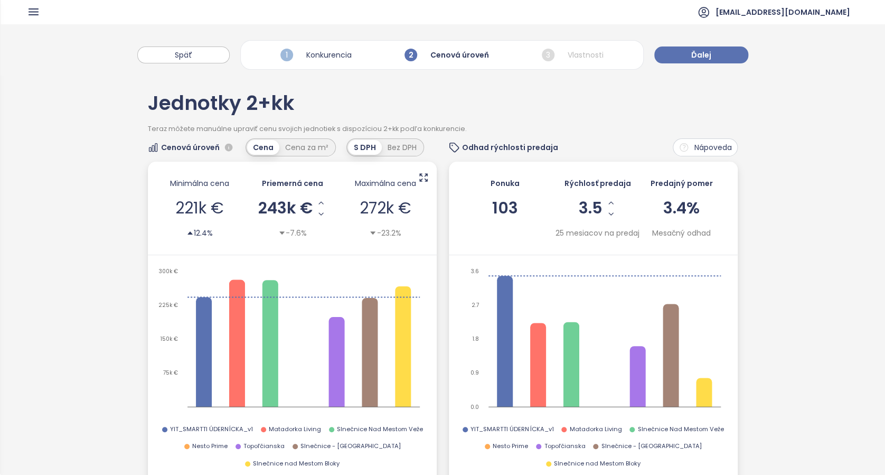
scroll to position [0, 0]
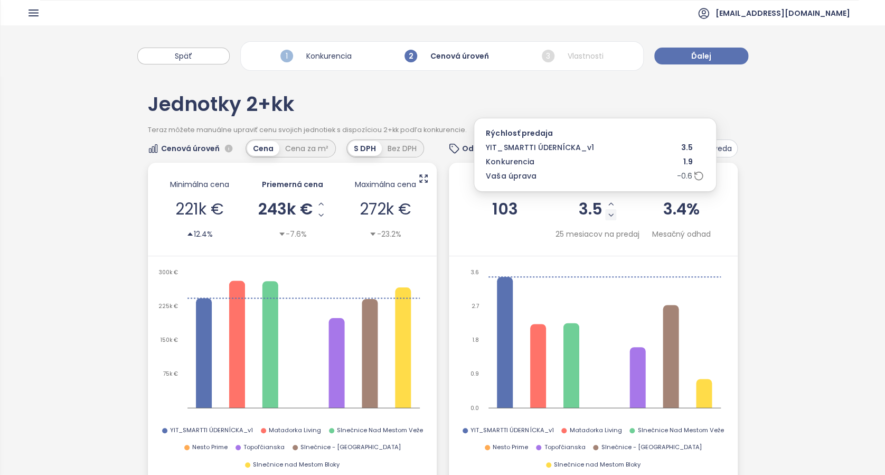
click at [608, 216] on icon "Decrease Sale Speed - Monthly" at bounding box center [611, 215] width 8 height 8
click at [606, 216] on icon "Decrease Sale Speed - Monthly" at bounding box center [610, 215] width 8 height 8
click at [606, 212] on icon "Decrease Sale Speed - Monthly" at bounding box center [610, 215] width 8 height 8
click at [608, 217] on button "Decrease Sale Speed - Monthly" at bounding box center [610, 214] width 11 height 11
click at [604, 216] on icon "Decrease Sale Speed - Monthly" at bounding box center [608, 215] width 8 height 8
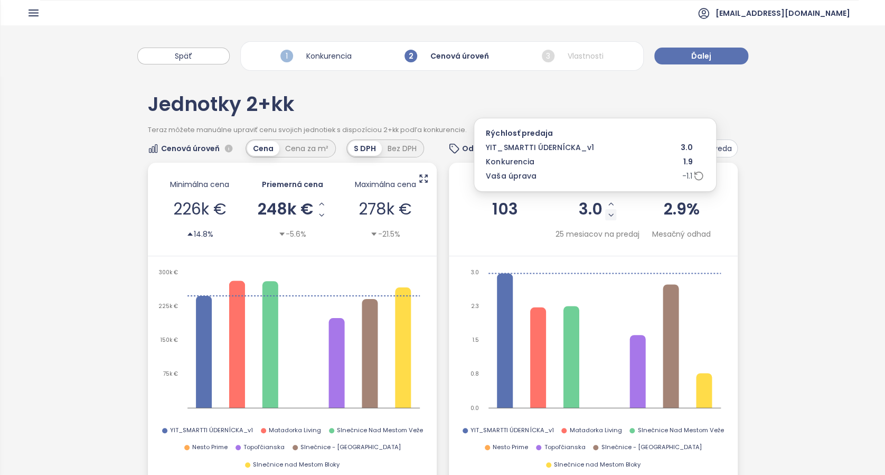
click at [607, 215] on icon "Decrease Sale Speed - Monthly" at bounding box center [611, 215] width 8 height 8
click at [609, 215] on icon "Decrease Sale Speed - Monthly" at bounding box center [611, 215] width 4 height 2
click at [605, 216] on icon "Decrease Sale Speed - Monthly" at bounding box center [609, 215] width 8 height 8
click at [606, 216] on icon "Decrease Sale Speed - Monthly" at bounding box center [610, 215] width 8 height 8
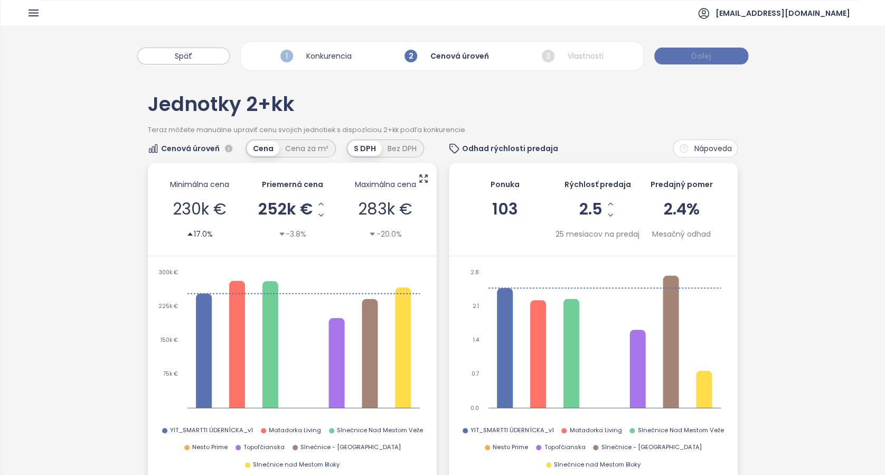
click at [712, 59] on button "Ďalej" at bounding box center [702, 56] width 94 height 17
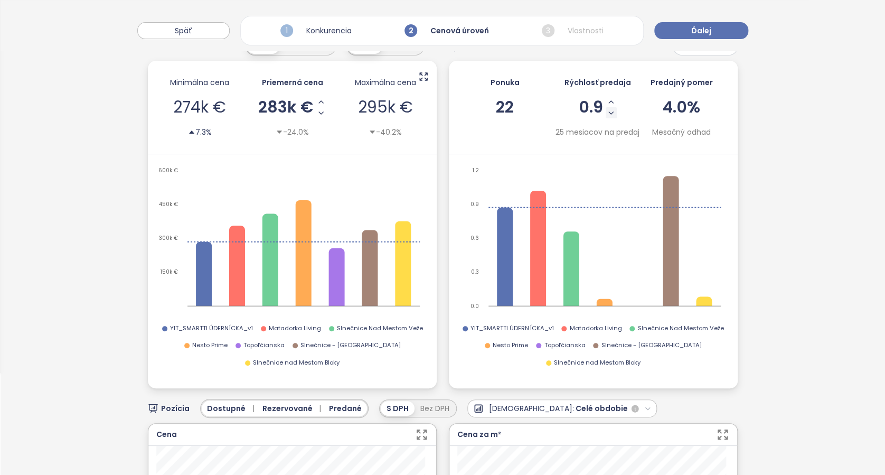
scroll to position [70, 0]
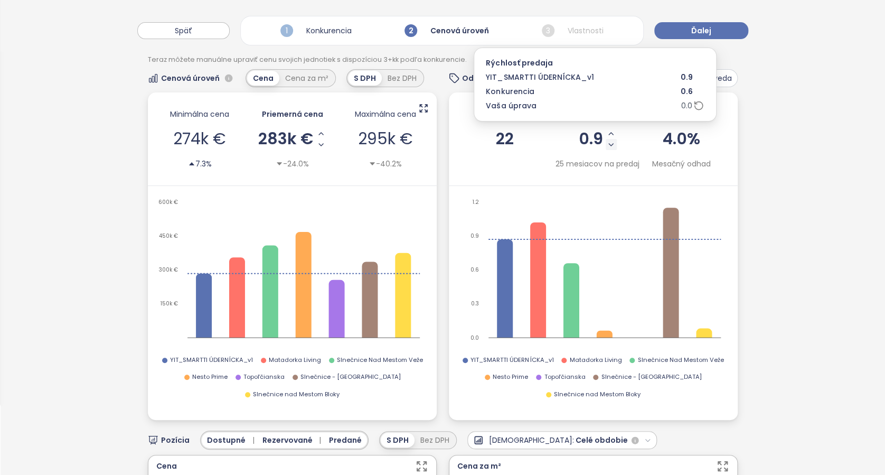
click at [607, 143] on icon "Decrease Sale Speed - Monthly" at bounding box center [611, 145] width 8 height 8
click at [608, 143] on icon "Decrease Sale Speed - Monthly" at bounding box center [612, 145] width 8 height 8
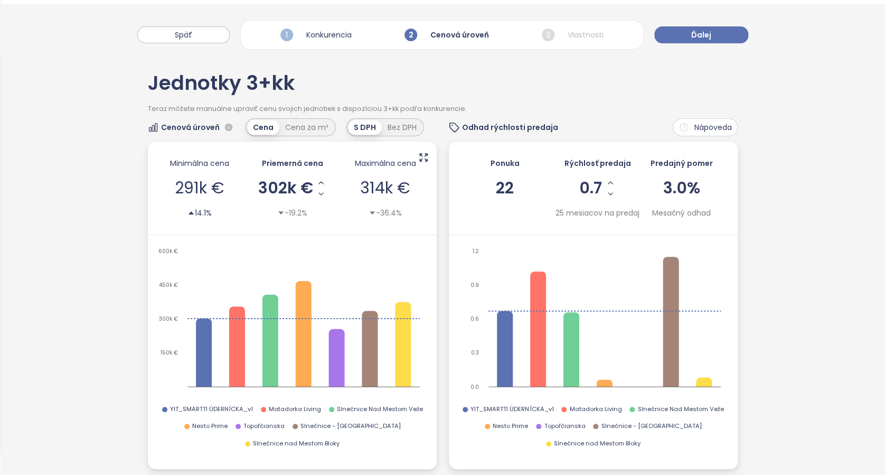
scroll to position [0, 0]
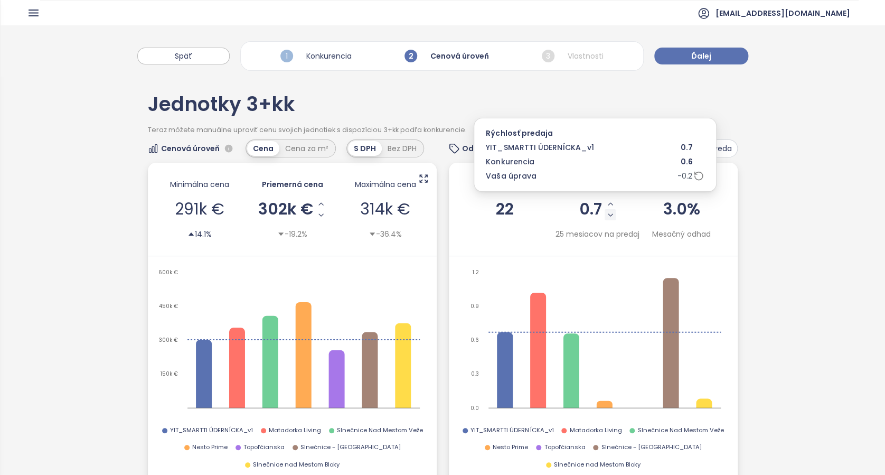
click at [606, 211] on icon "Decrease Sale Speed - Monthly" at bounding box center [610, 215] width 8 height 8
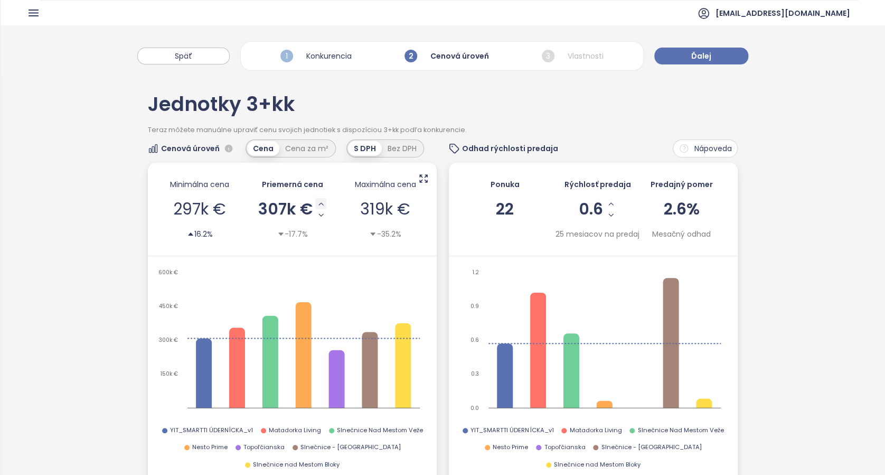
click at [318, 204] on icon "Increase AVG Price" at bounding box center [321, 204] width 8 height 8
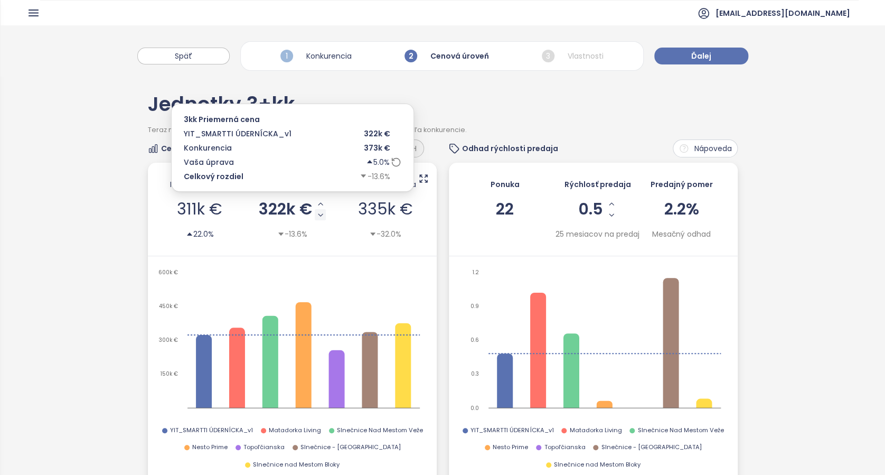
click at [317, 218] on icon "Decrease AVG Price" at bounding box center [320, 215] width 8 height 8
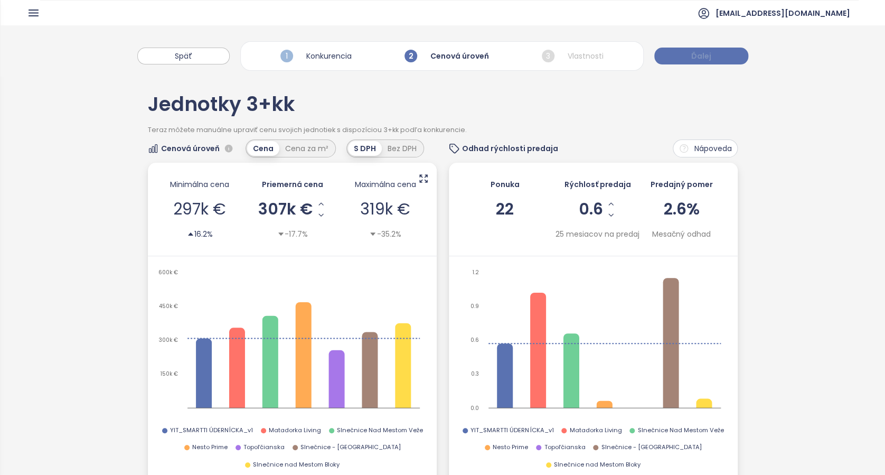
click at [694, 56] on span "Ďalej" at bounding box center [702, 56] width 20 height 12
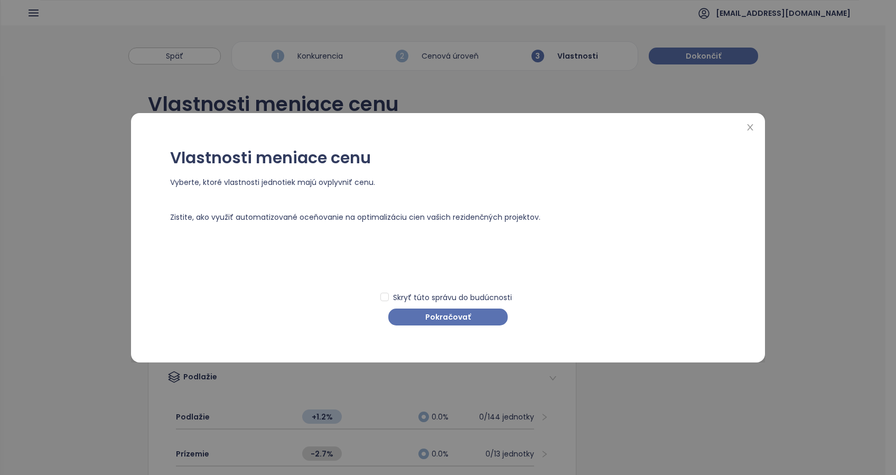
click at [471, 306] on div "Skryť túto správu do budúcnosti Pokračovať" at bounding box center [448, 303] width 556 height 44
click at [468, 314] on span "Pokračovať" at bounding box center [447, 317] width 45 height 12
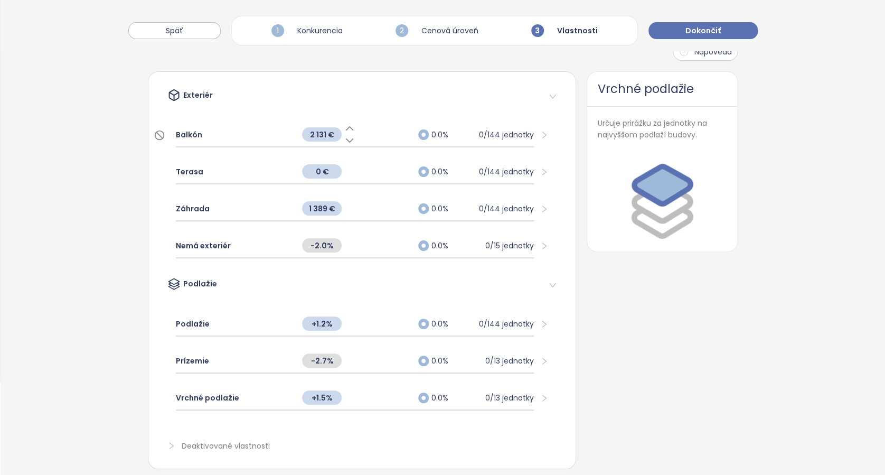
scroll to position [115, 0]
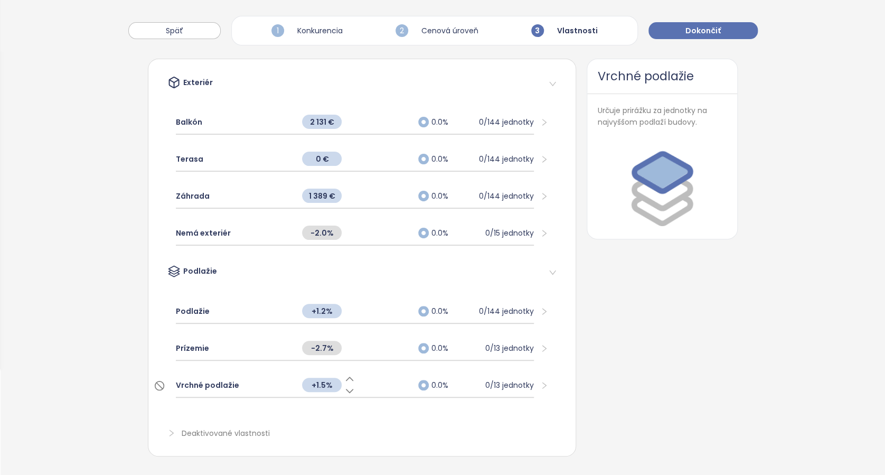
click at [320, 378] on span "+1.5%" at bounding box center [322, 385] width 40 height 14
drag, startPoint x: 322, startPoint y: 375, endPoint x: 316, endPoint y: 370, distance: 7.5
click at [316, 379] on input "***" at bounding box center [322, 385] width 40 height 12
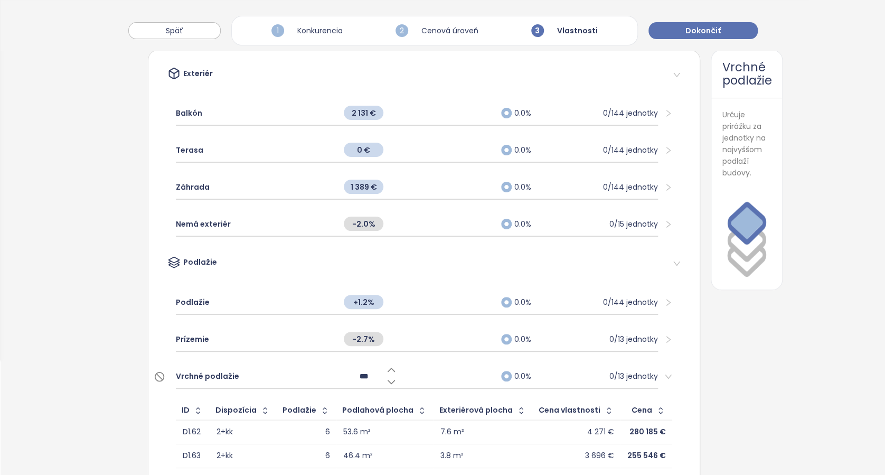
click at [363, 373] on input "***" at bounding box center [364, 376] width 40 height 12
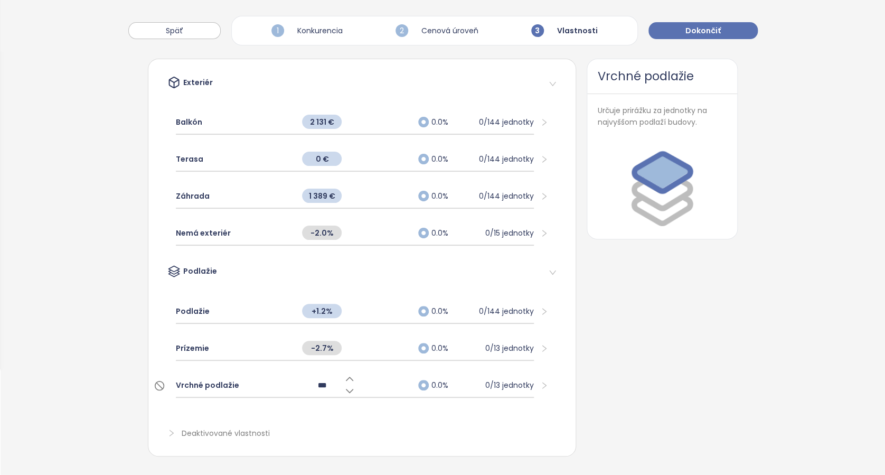
click at [319, 379] on input "***" at bounding box center [322, 385] width 40 height 12
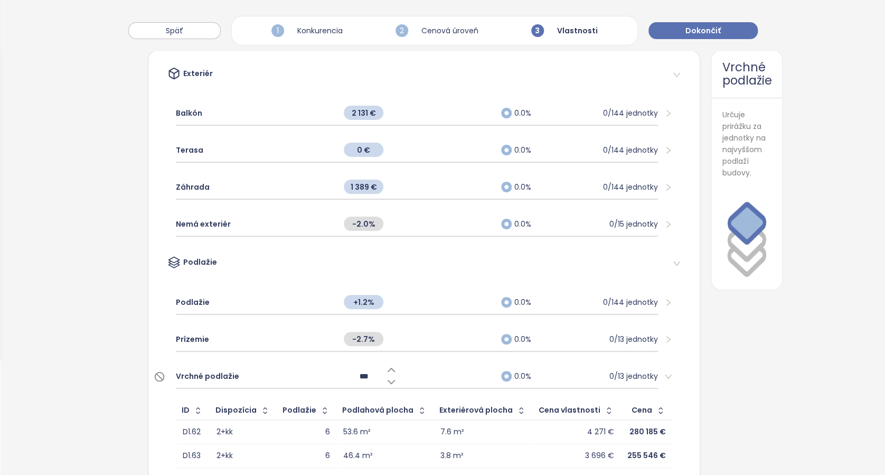
type input "***"
click at [361, 332] on span "-2.7%" at bounding box center [364, 339] width 40 height 14
click at [359, 338] on input "****" at bounding box center [364, 339] width 40 height 12
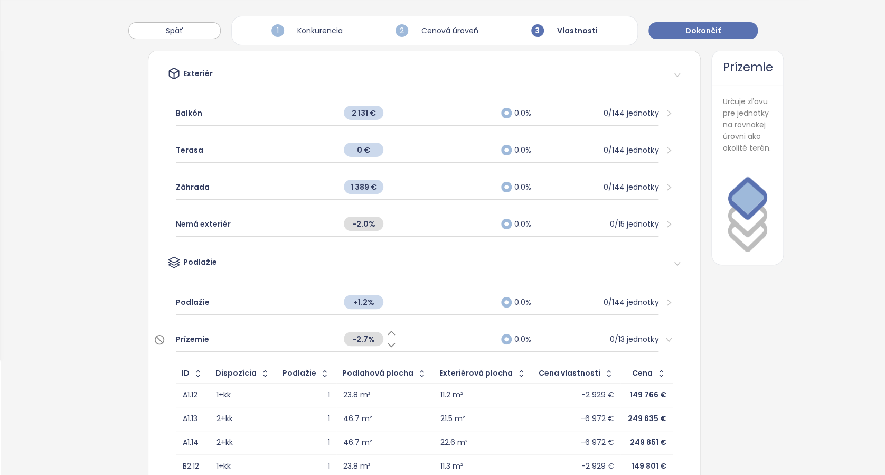
click at [361, 334] on span "-2.7%" at bounding box center [364, 339] width 40 height 14
type input "****"
click at [649, 328] on div "Prízemie **** 0.0% 0/13 jednotky" at bounding box center [424, 339] width 514 height 37
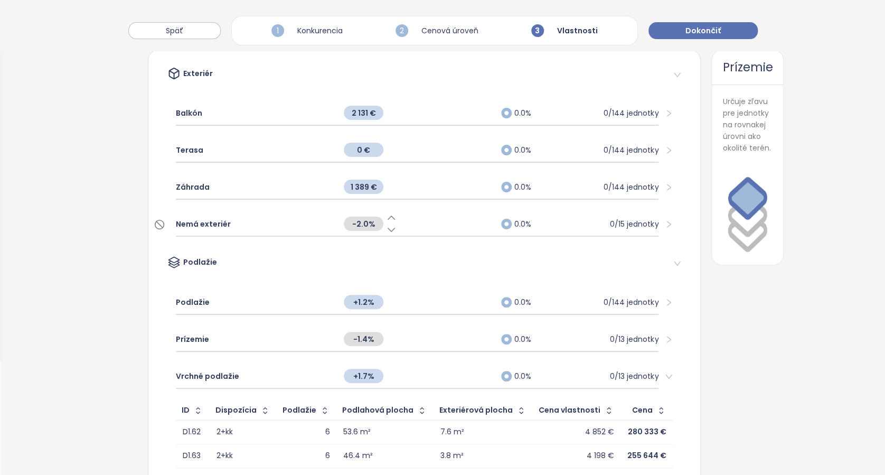
click at [368, 222] on span "-2.0%" at bounding box center [364, 224] width 40 height 14
type input "****"
click at [406, 268] on div "Podlažie" at bounding box center [417, 264] width 500 height 16
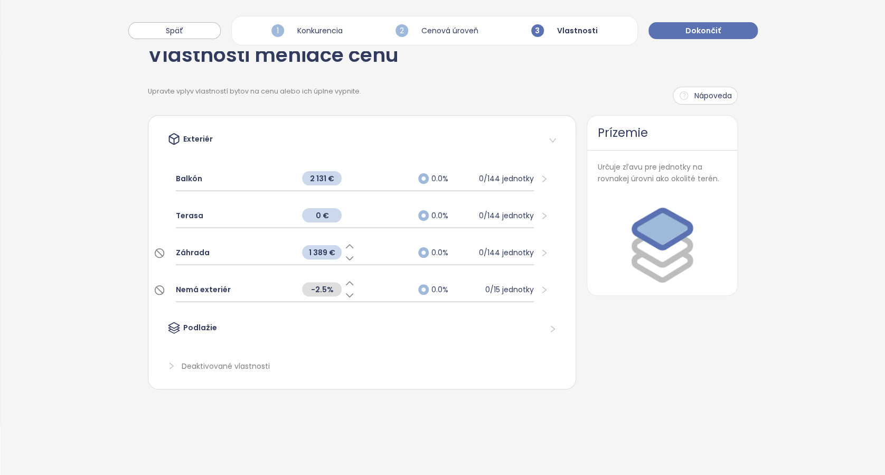
scroll to position [50, 0]
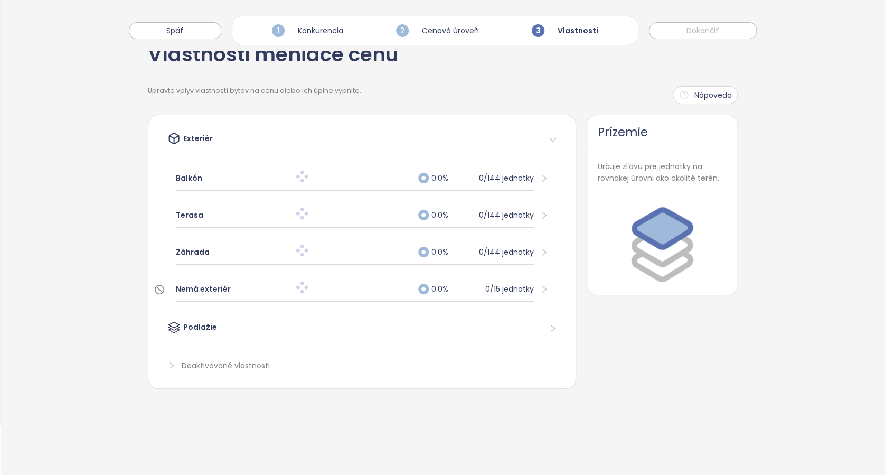
click at [194, 325] on div "Podlažie" at bounding box center [354, 329] width 375 height 16
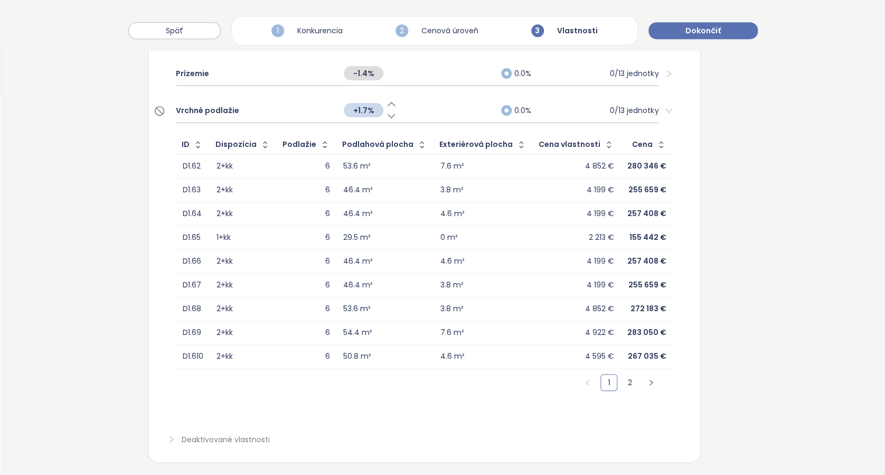
scroll to position [395, 0]
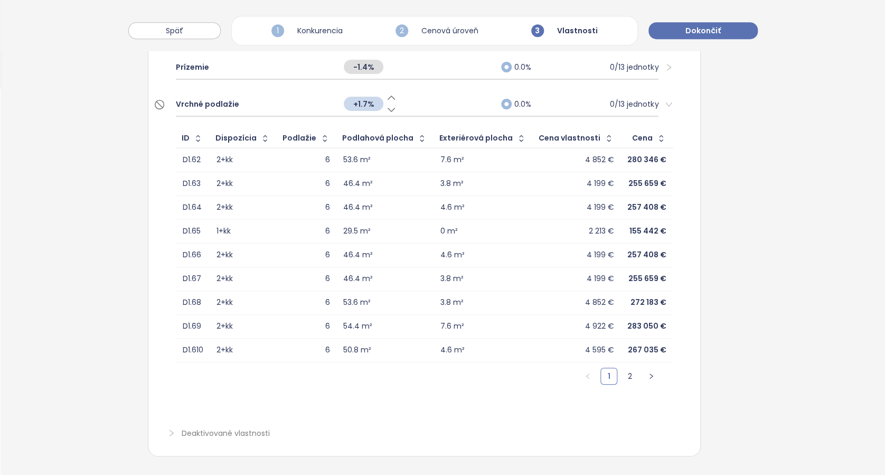
click at [296, 94] on div "Vrchné podlažie" at bounding box center [254, 103] width 157 height 23
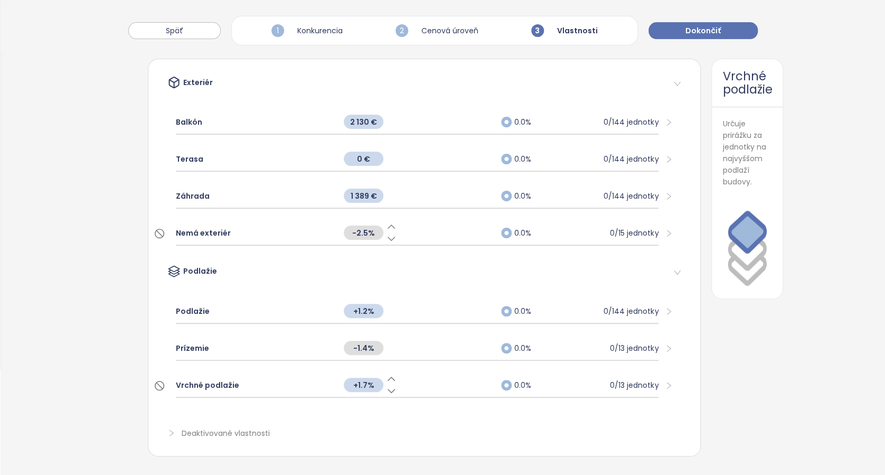
scroll to position [115, 0]
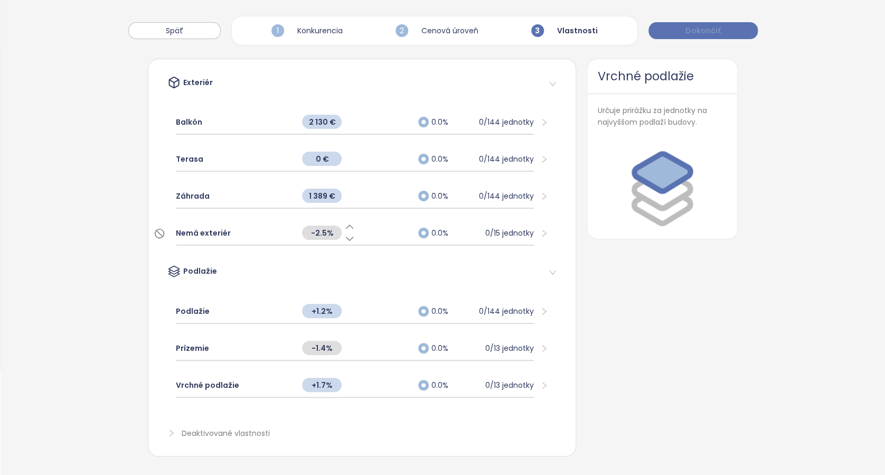
click at [708, 31] on span "Dokončiť" at bounding box center [703, 31] width 35 height 12
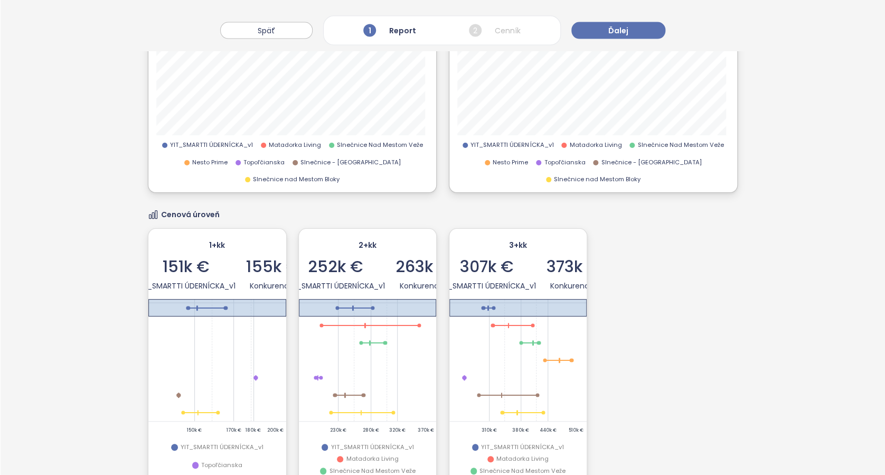
scroll to position [1031, 0]
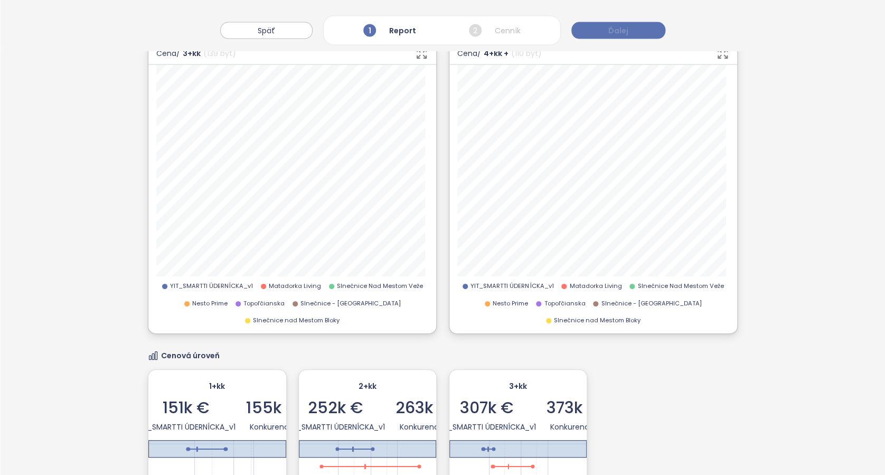
click at [618, 33] on span "Ďalej" at bounding box center [619, 31] width 20 height 12
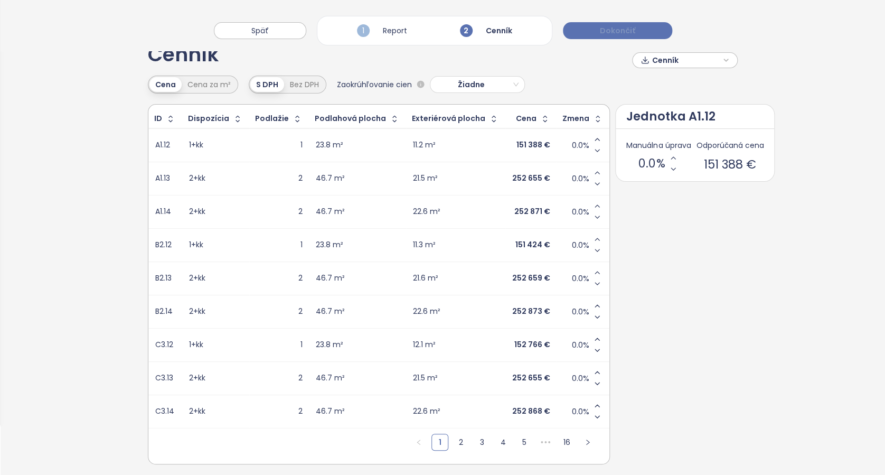
scroll to position [0, 0]
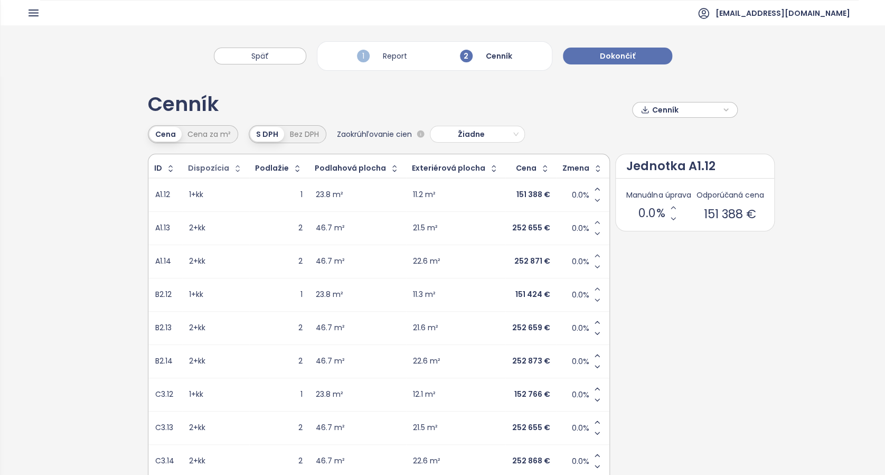
click at [211, 165] on div "Dispozícia" at bounding box center [208, 168] width 41 height 7
click at [232, 171] on icon "button" at bounding box center [237, 168] width 11 height 11
click at [232, 165] on icon "button" at bounding box center [236, 168] width 8 height 13
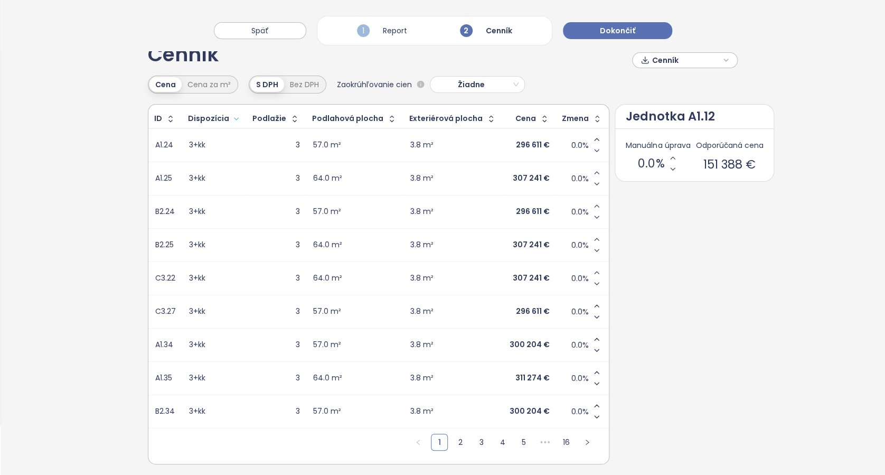
scroll to position [67, 0]
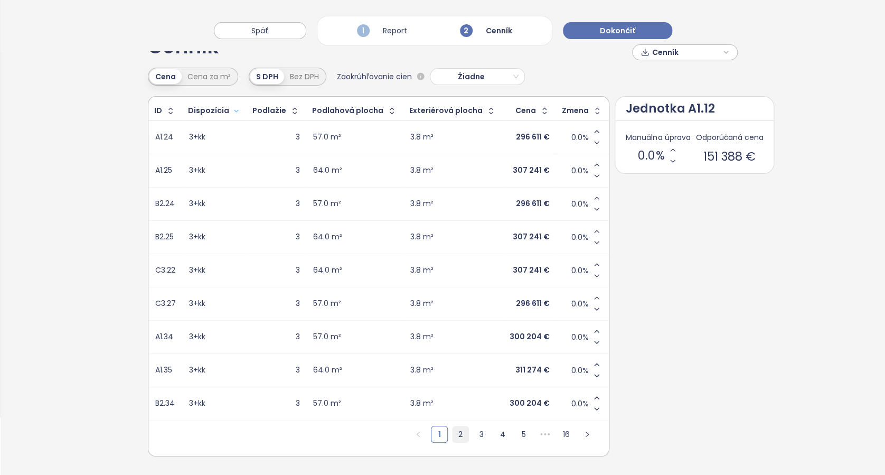
click at [453, 426] on link "2" at bounding box center [461, 434] width 16 height 16
click at [475, 426] on link "3" at bounding box center [483, 434] width 16 height 16
click at [570, 232] on span "0.0%" at bounding box center [578, 237] width 17 height 11
type input "*"
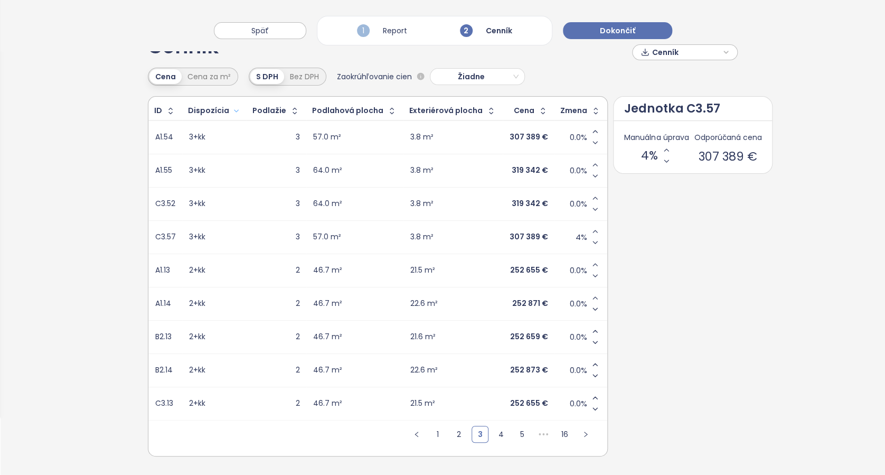
click at [562, 193] on div "0.0%" at bounding box center [582, 204] width 40 height 22
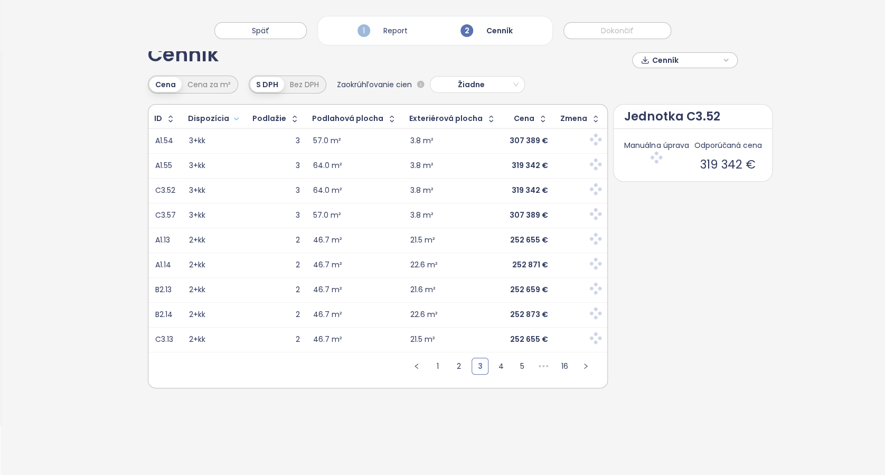
scroll to position [50, 0]
click at [572, 193] on div at bounding box center [582, 191] width 40 height 14
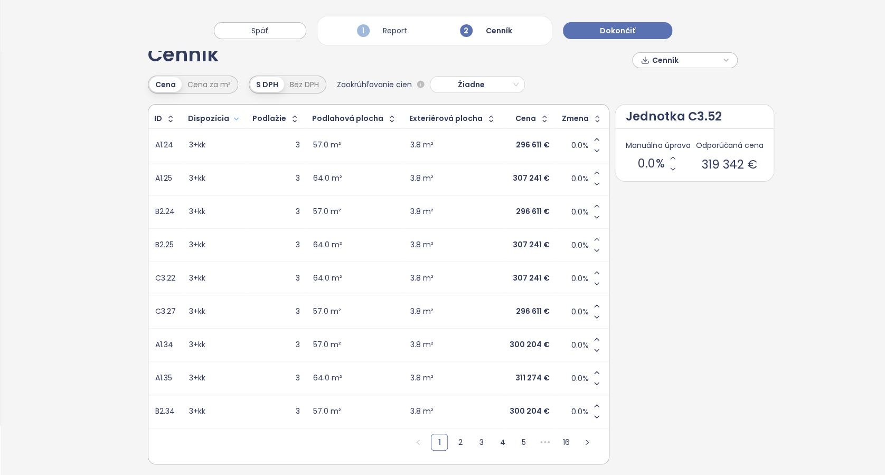
scroll to position [67, 0]
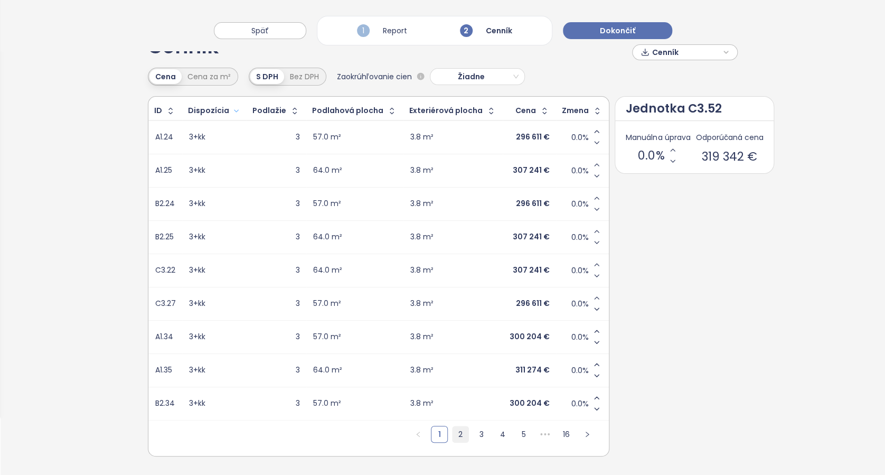
click at [453, 426] on link "2" at bounding box center [461, 434] width 16 height 16
click at [475, 426] on link "3" at bounding box center [483, 434] width 16 height 16
click at [570, 199] on span "0.0%" at bounding box center [578, 204] width 17 height 11
type input "*"
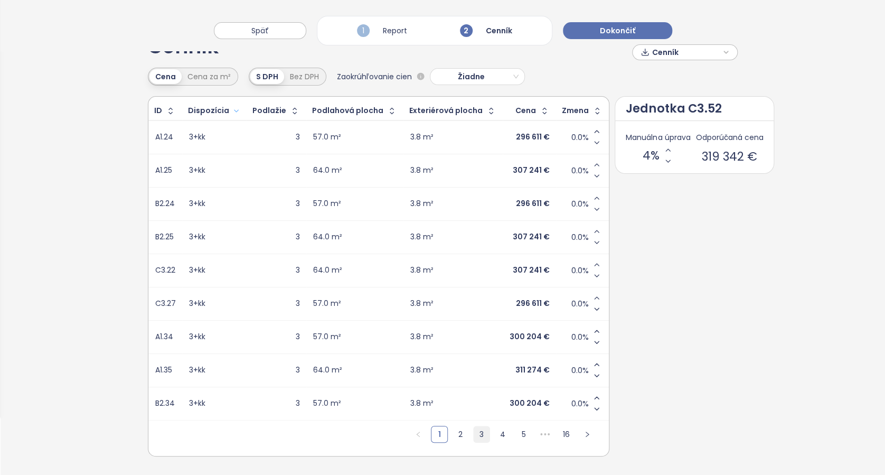
click at [474, 426] on link "3" at bounding box center [482, 434] width 16 height 16
click at [570, 165] on span "0.0%" at bounding box center [578, 170] width 17 height 11
type input "*"
click at [474, 427] on link "3" at bounding box center [482, 434] width 16 height 16
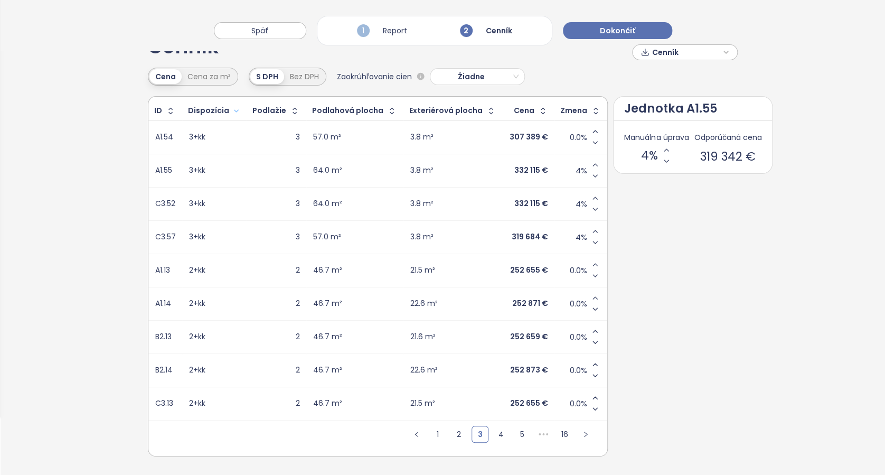
click at [570, 132] on span "0.0%" at bounding box center [578, 137] width 17 height 11
click at [576, 232] on span "4%" at bounding box center [582, 237] width 12 height 11
type input "*"
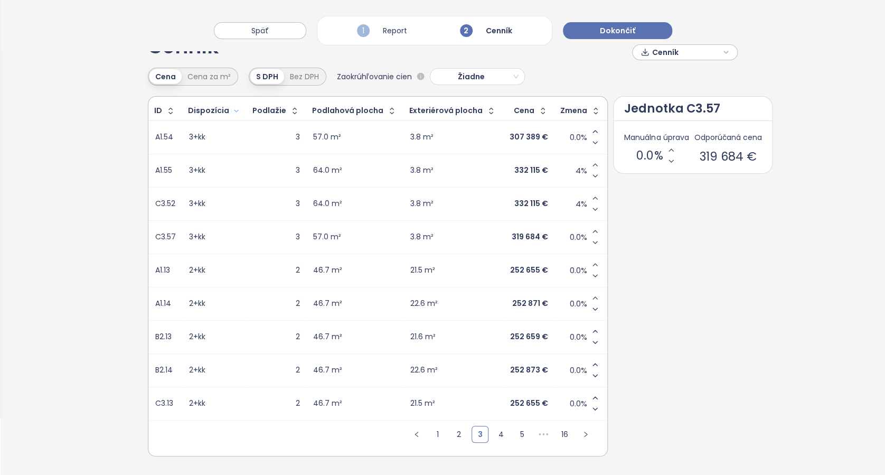
click at [576, 199] on span "4%" at bounding box center [582, 204] width 12 height 11
click at [453, 426] on link "2" at bounding box center [461, 434] width 16 height 16
click at [475, 426] on link "3" at bounding box center [483, 434] width 16 height 16
click at [359, 107] on div "Podlahová plocha" at bounding box center [347, 110] width 71 height 7
click at [387, 106] on icon "button" at bounding box center [392, 111] width 11 height 11
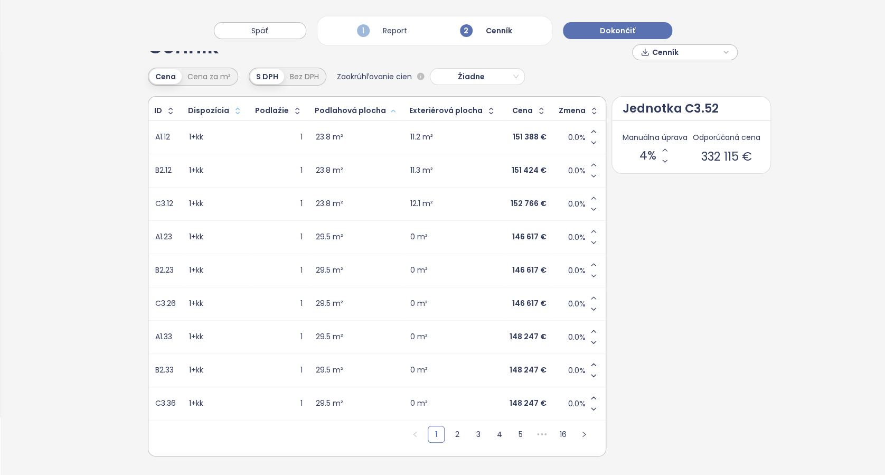
click at [389, 105] on icon "button" at bounding box center [393, 111] width 8 height 13
click at [450, 426] on link "2" at bounding box center [458, 434] width 16 height 16
click at [432, 426] on link "1" at bounding box center [440, 434] width 16 height 16
click at [569, 398] on span "0.0%" at bounding box center [577, 403] width 17 height 11
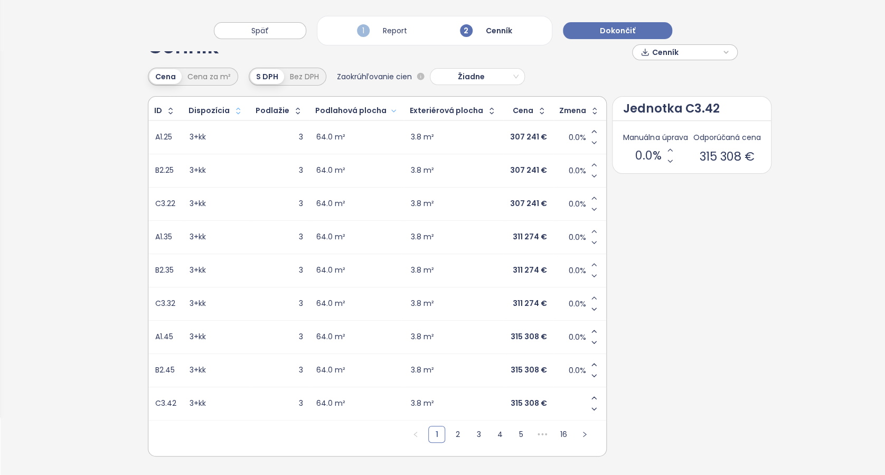
type input "*"
click at [571, 365] on span "0.0%" at bounding box center [579, 370] width 17 height 11
type input "*"
click at [571, 332] on span "0.0%" at bounding box center [579, 337] width 17 height 11
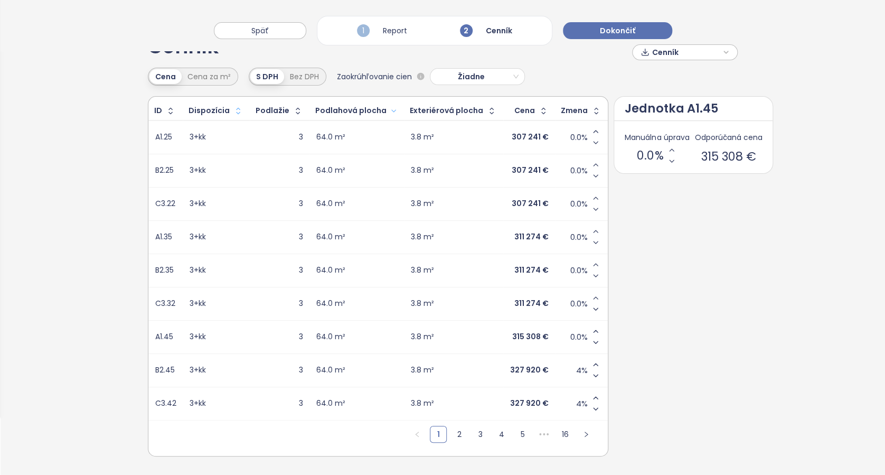
click at [571, 332] on span "0.0%" at bounding box center [579, 337] width 17 height 11
type input "*"
click at [571, 298] on span "0.0%" at bounding box center [579, 303] width 17 height 11
type input "*"
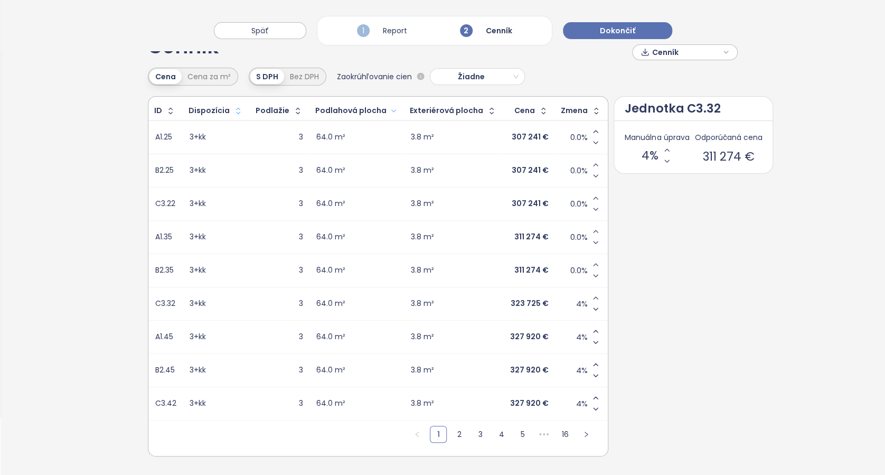
click at [571, 265] on span "0.0%" at bounding box center [579, 270] width 17 height 11
type input "*"
click at [571, 232] on span "0.0%" at bounding box center [579, 237] width 17 height 11
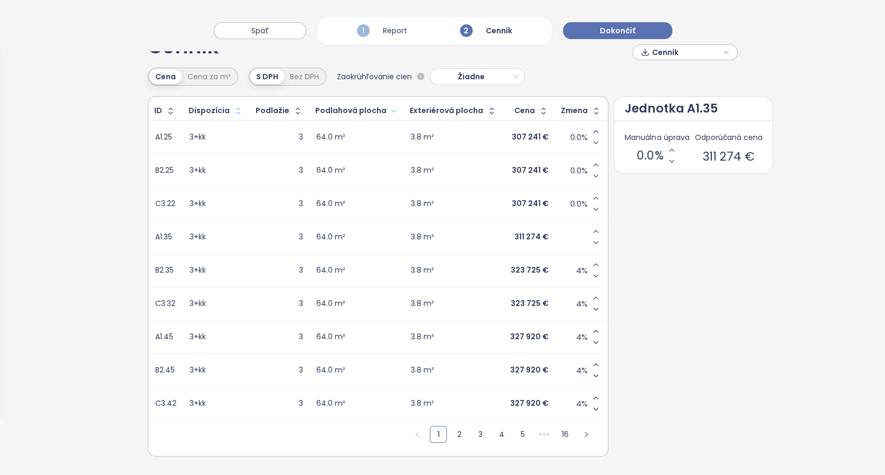
type input "*"
click at [571, 199] on span "0.0%" at bounding box center [579, 204] width 17 height 11
type input "*"
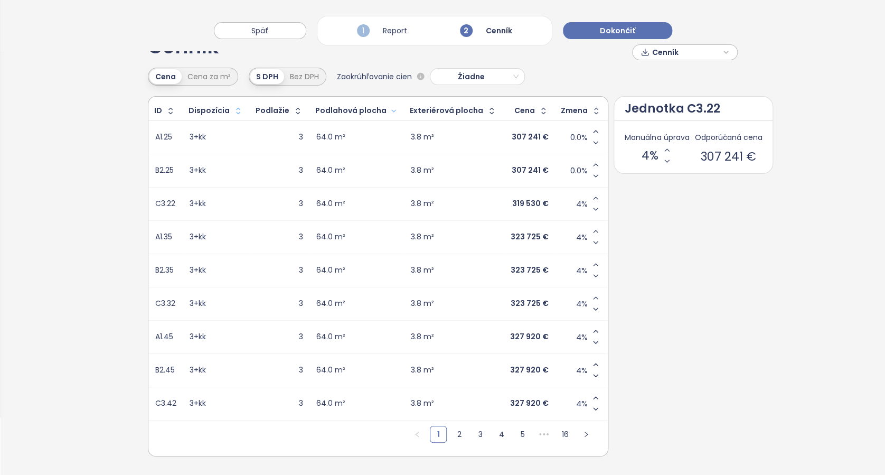
click at [571, 165] on span "0.0%" at bounding box center [579, 170] width 17 height 11
type input "*"
click at [571, 132] on span "0.0%" at bounding box center [579, 137] width 17 height 11
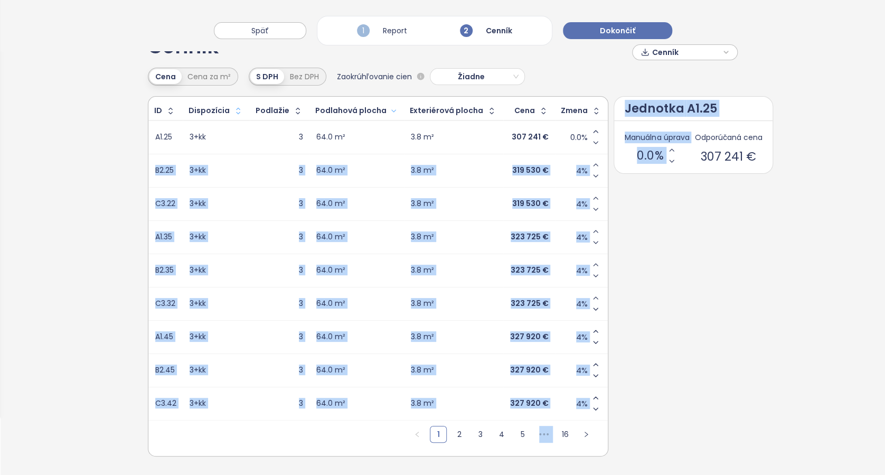
click at [664, 232] on div "ID Dispozícia Podlažie Podlahová plocha Exteriérová plocha Cena Zmena A1.25 3+k…" at bounding box center [443, 276] width 590 height 360
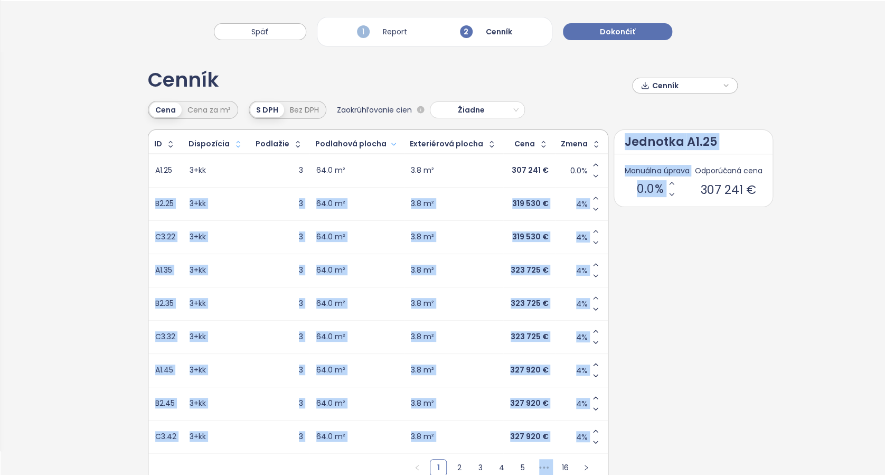
scroll to position [0, 0]
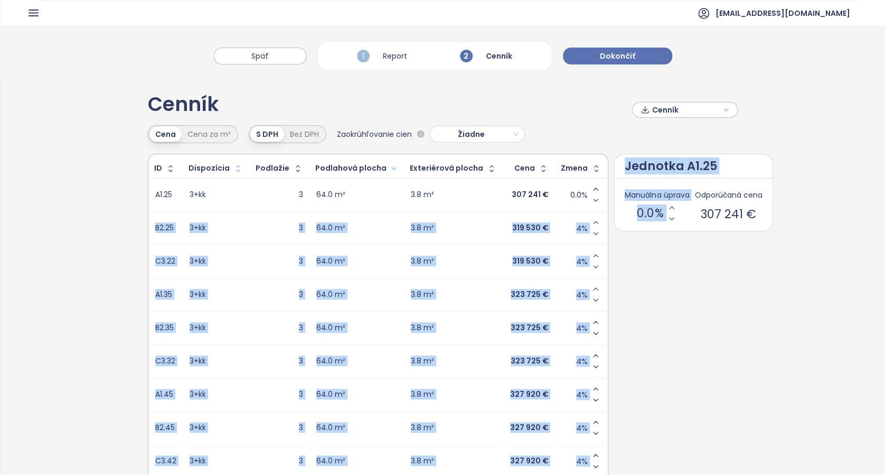
click at [562, 195] on div "0.0%" at bounding box center [582, 195] width 40 height 22
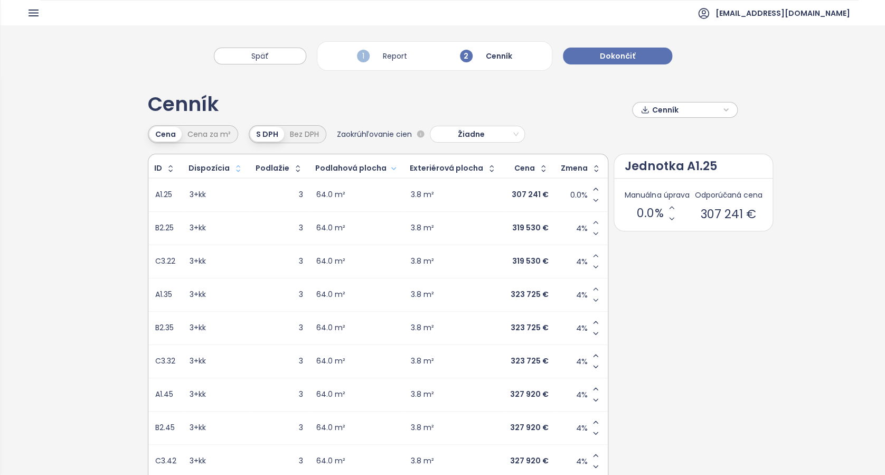
click at [571, 197] on span "0.0%" at bounding box center [579, 195] width 17 height 11
type input "*"
click at [584, 267] on td "4%" at bounding box center [581, 261] width 53 height 33
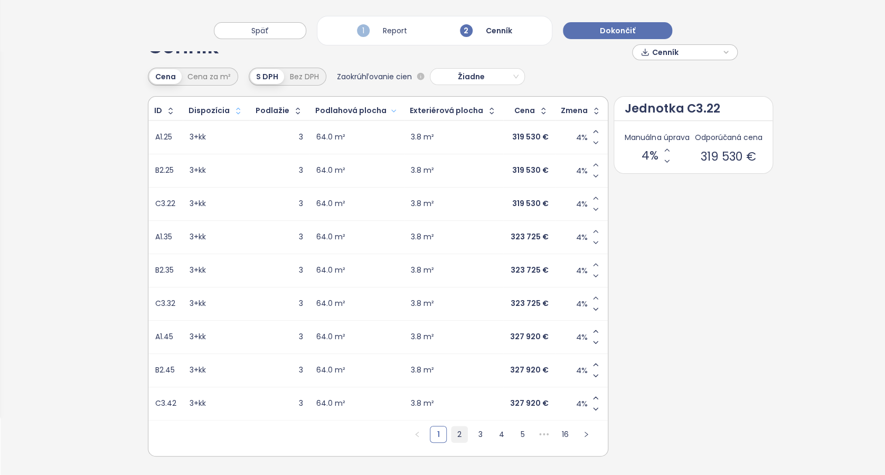
click at [452, 426] on link "2" at bounding box center [460, 434] width 16 height 16
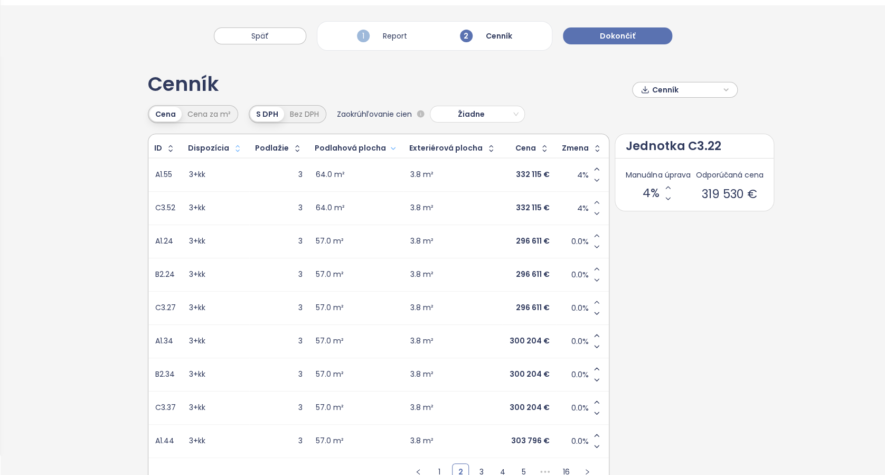
scroll to position [0, 0]
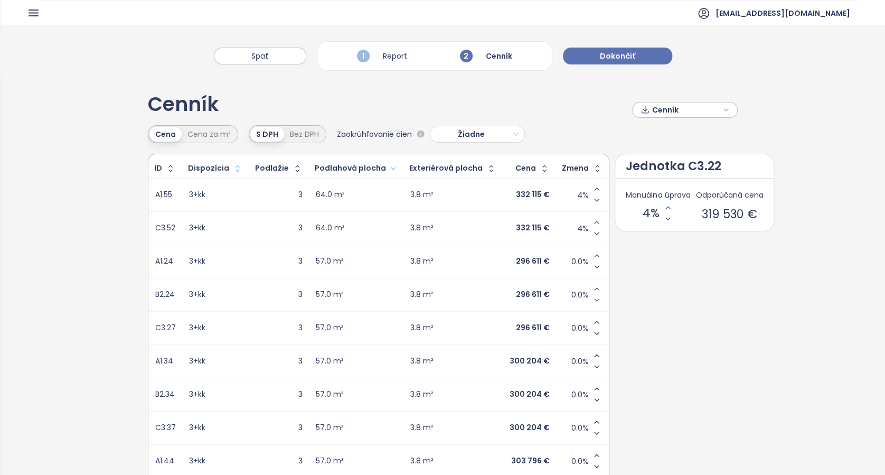
click at [723, 108] on icon "button" at bounding box center [726, 110] width 6 height 16
click at [667, 165] on span "Stiahnuť" at bounding box center [669, 163] width 33 height 12
click at [260, 55] on span "Späť" at bounding box center [259, 56] width 17 height 12
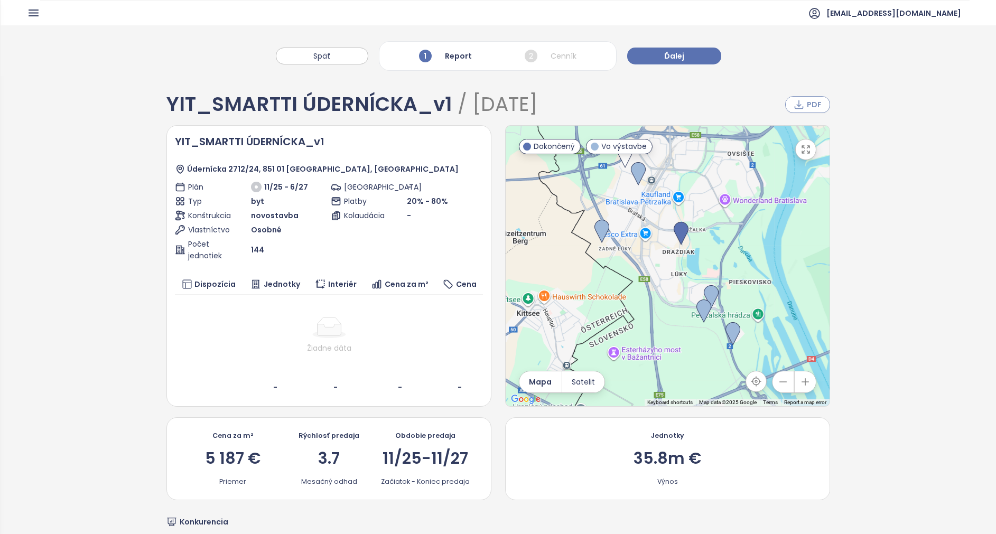
click at [807, 101] on span "PDF" at bounding box center [814, 105] width 15 height 12
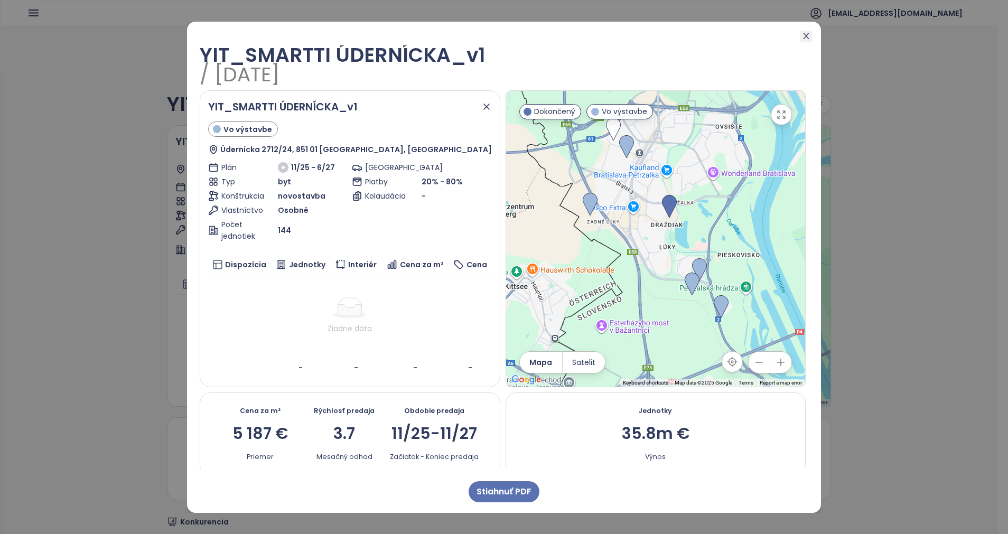
click at [804, 36] on icon "close" at bounding box center [806, 36] width 8 height 8
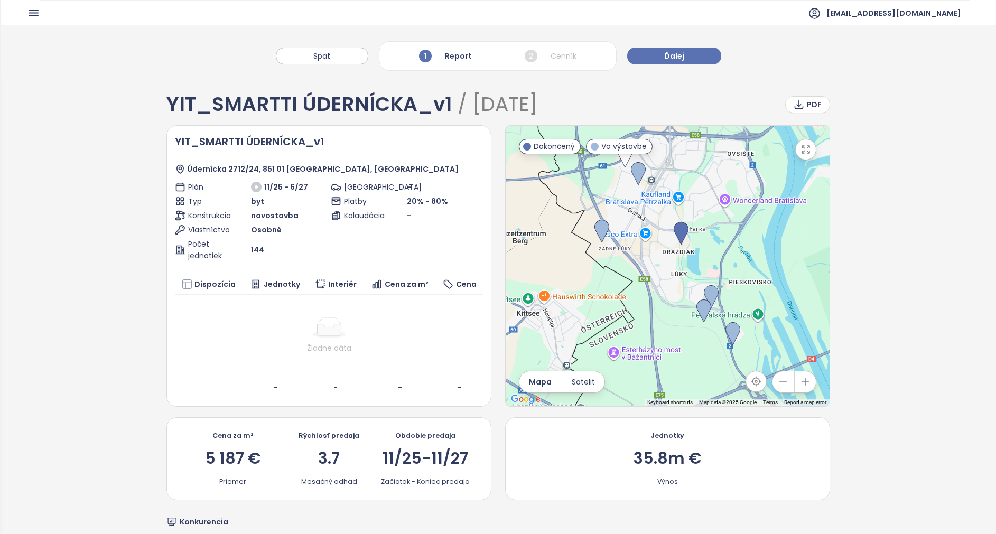
click at [33, 12] on icon "button" at bounding box center [33, 12] width 13 height 13
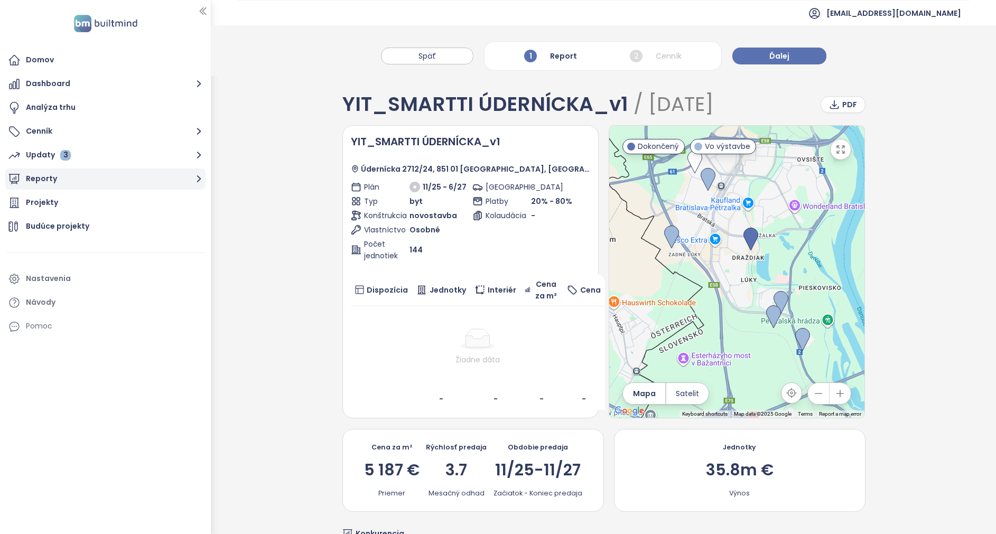
click at [50, 182] on button "Reporty" at bounding box center [105, 179] width 200 height 21
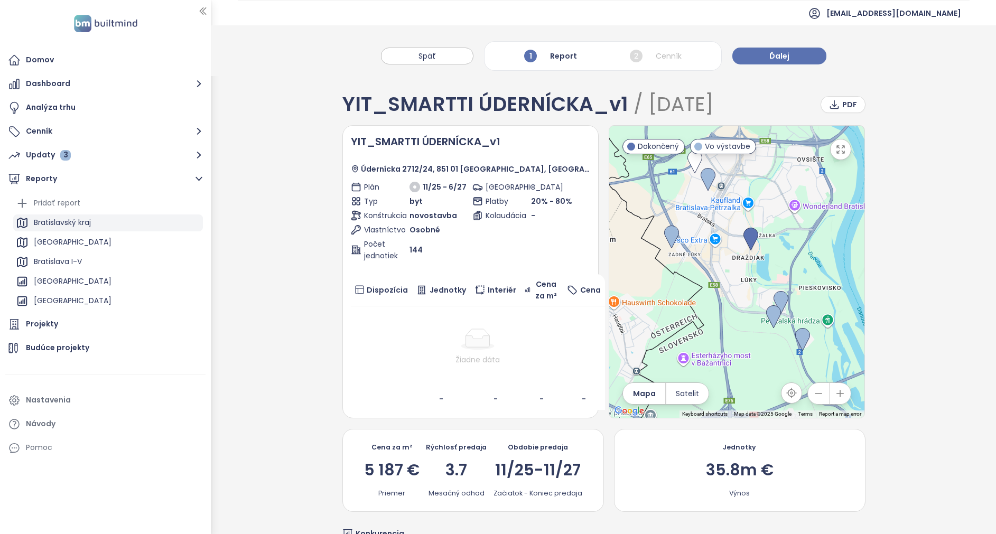
click at [64, 227] on div "Bratislavský kraj" at bounding box center [62, 222] width 57 height 13
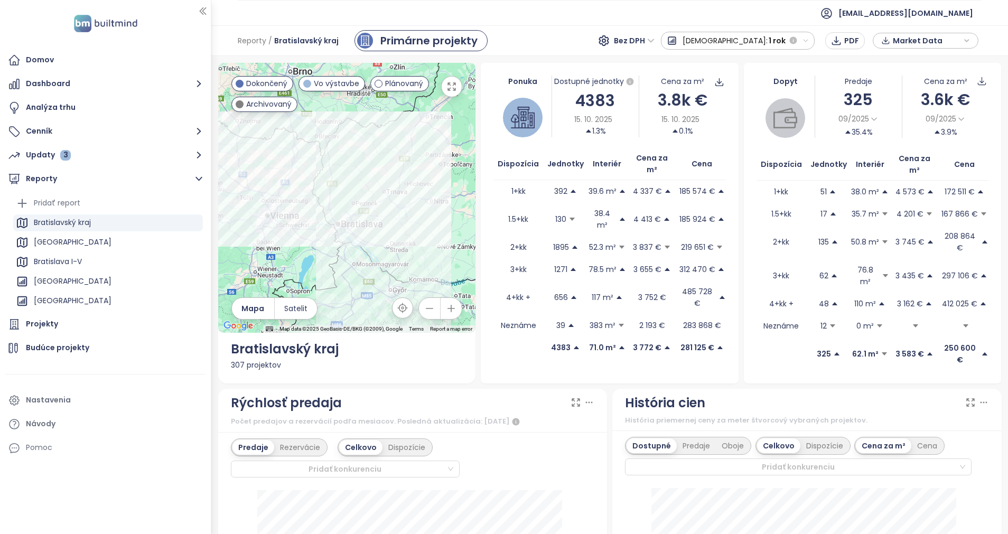
click at [895, 41] on div "Market Data" at bounding box center [926, 41] width 94 height 16
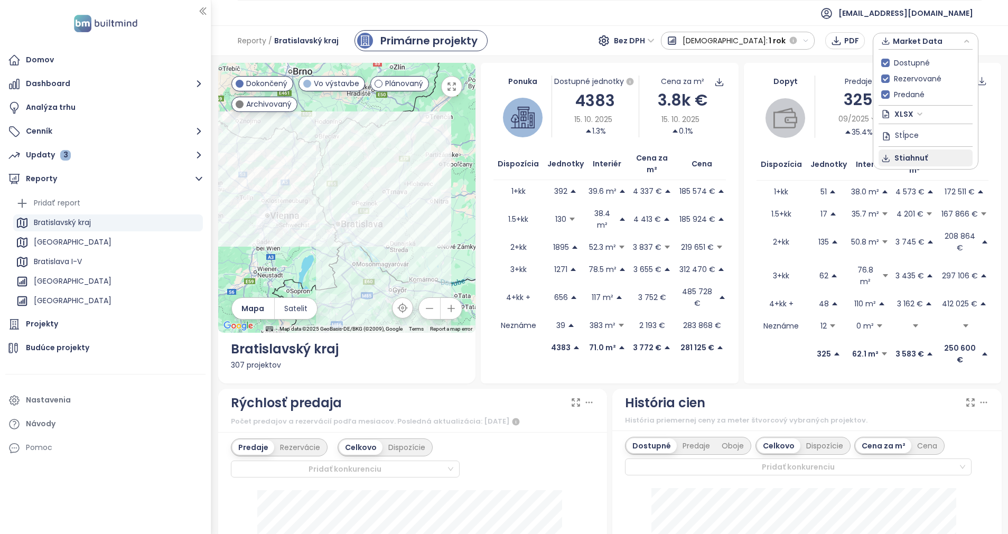
click at [895, 160] on span "Stiahnuť" at bounding box center [910, 158] width 33 height 12
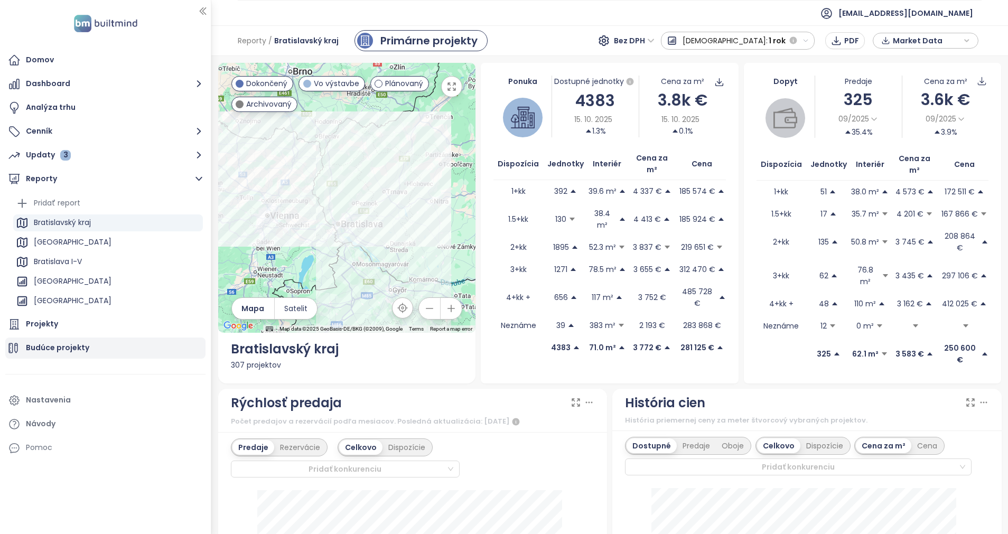
click at [43, 345] on div "Budúce projekty" at bounding box center [57, 347] width 63 height 13
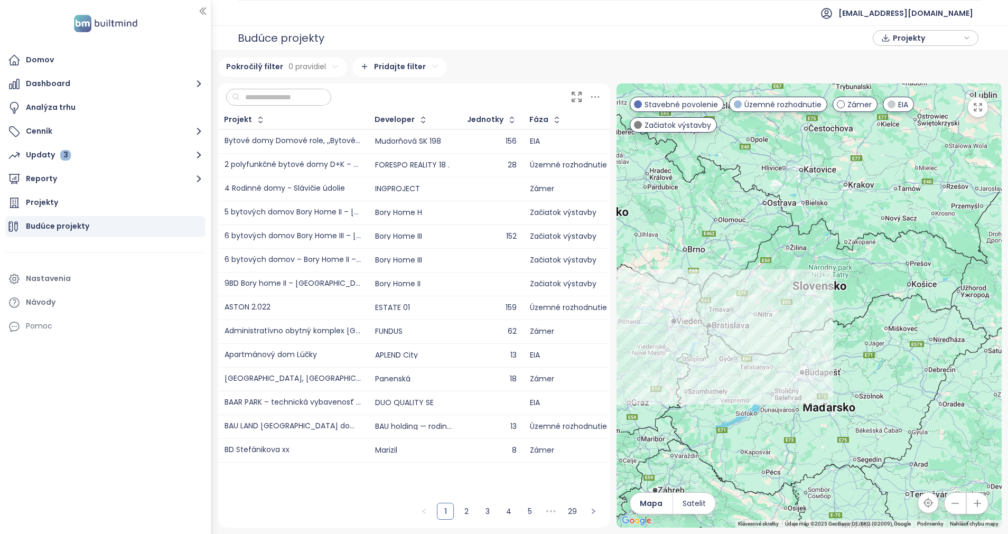
click at [895, 38] on icon "button" at bounding box center [967, 38] width 4 height 2
click at [895, 79] on span "Stiahnuť" at bounding box center [910, 79] width 33 height 12
